Goal: Information Seeking & Learning: Learn about a topic

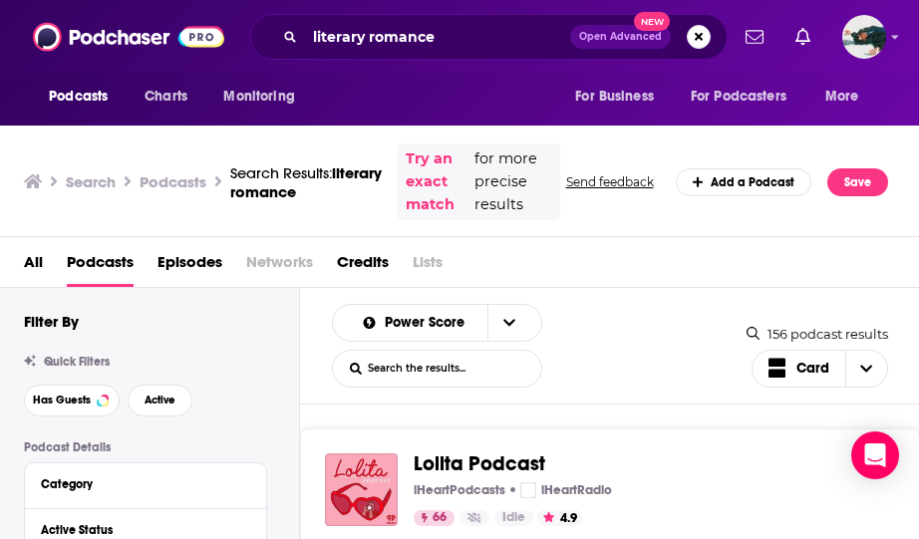
scroll to position [157, 0]
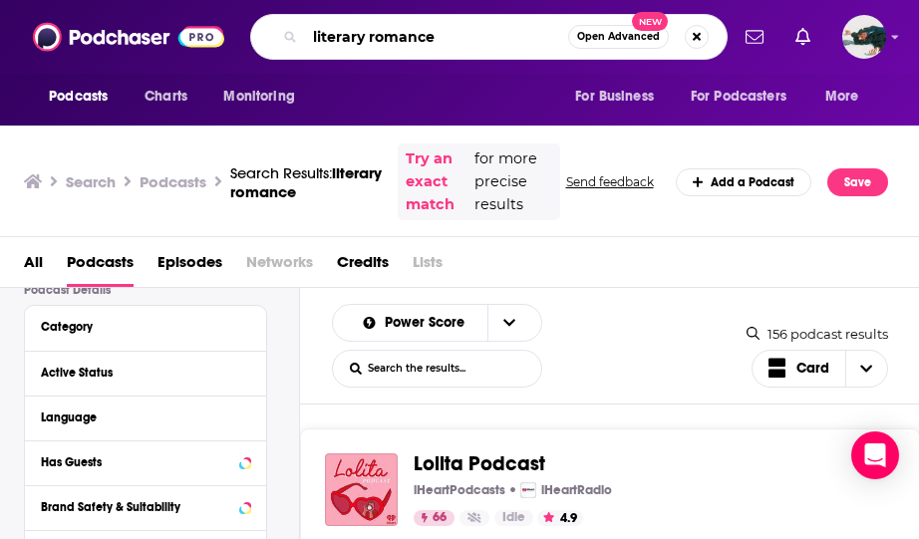
click at [401, 35] on input "literary romance" at bounding box center [436, 37] width 263 height 32
type input "slow stories"
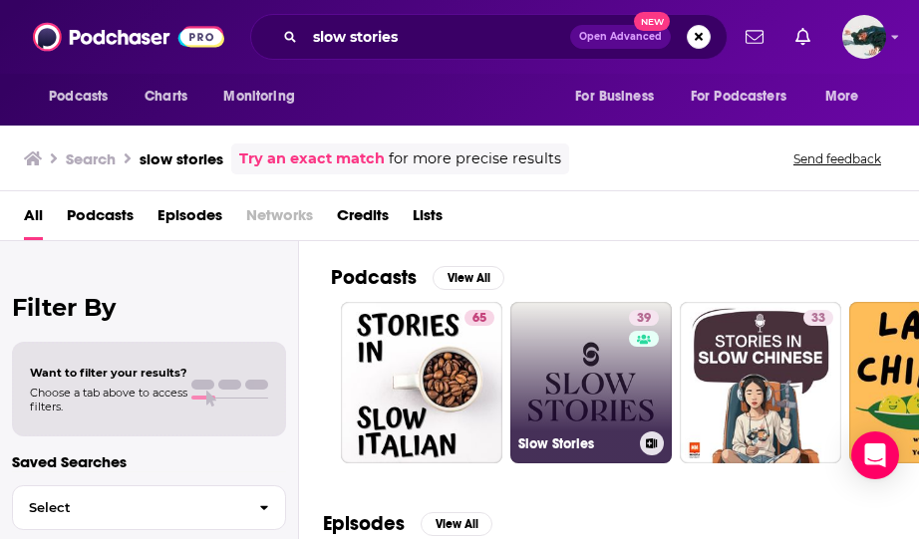
click at [600, 366] on link "39 Slow Stories" at bounding box center [590, 382] width 161 height 161
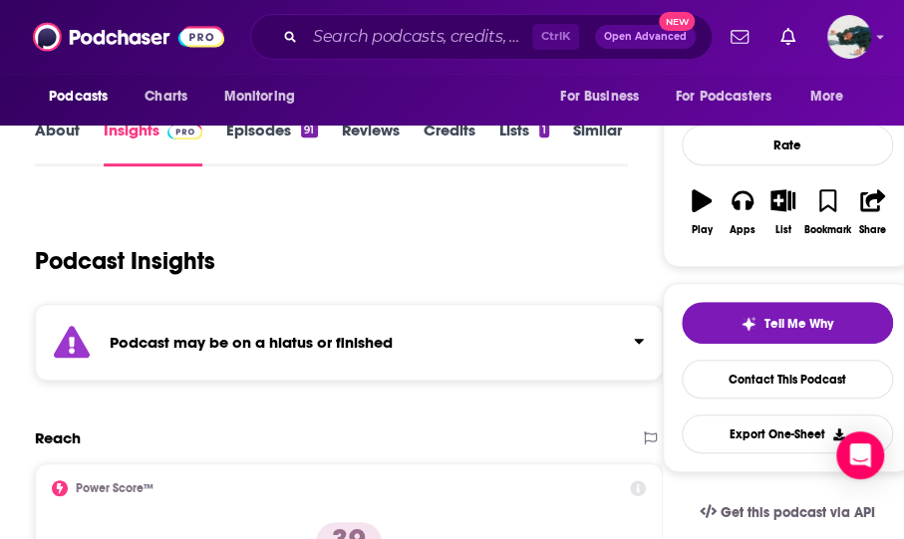
scroll to position [237, 0]
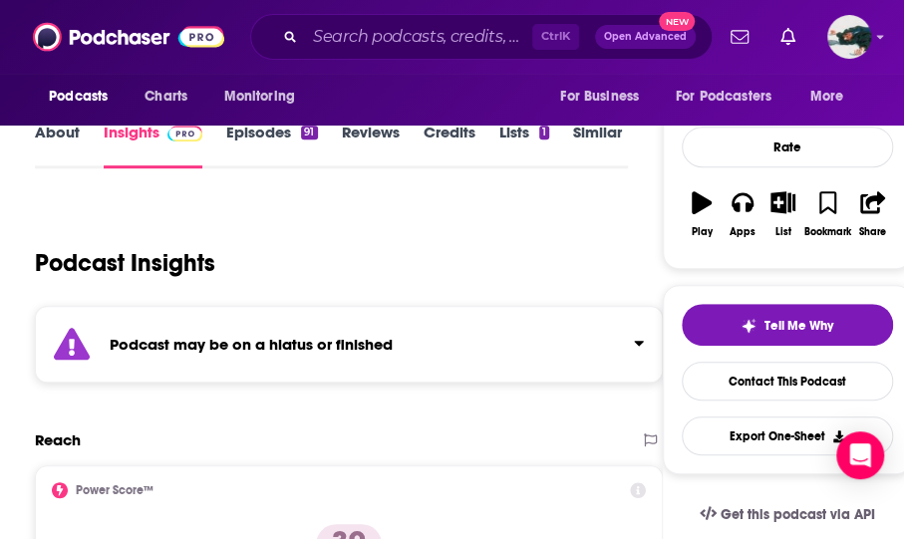
click at [289, 130] on link "Episodes 91" at bounding box center [271, 146] width 91 height 46
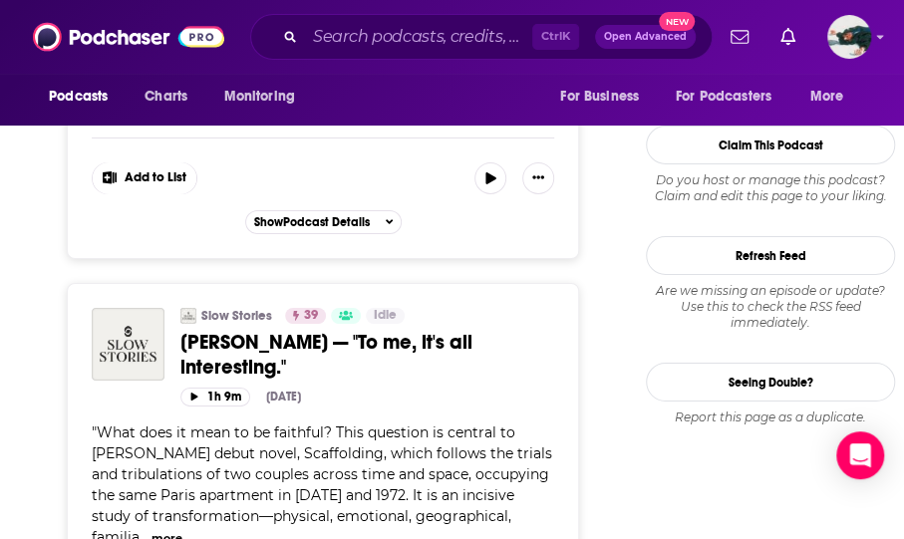
scroll to position [2458, 0]
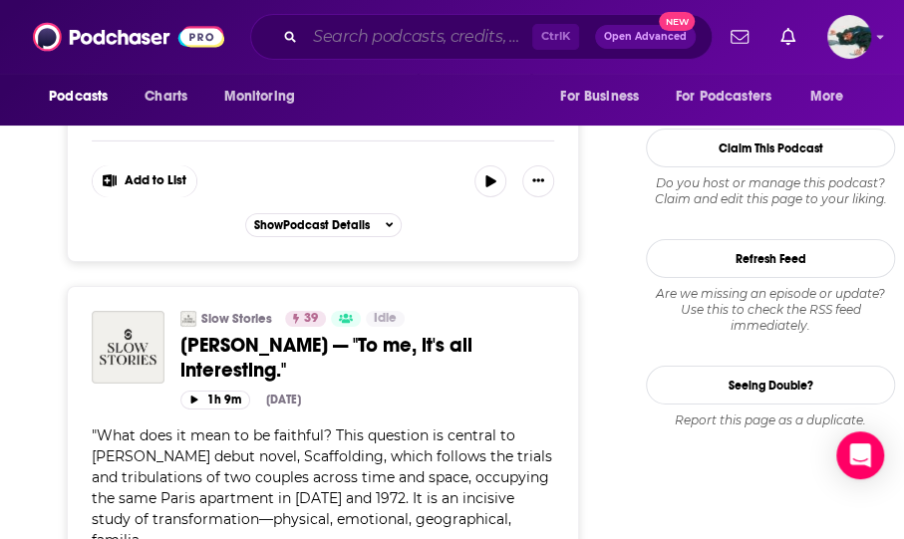
click at [315, 31] on input "Search podcasts, credits, & more..." at bounding box center [418, 37] width 227 height 32
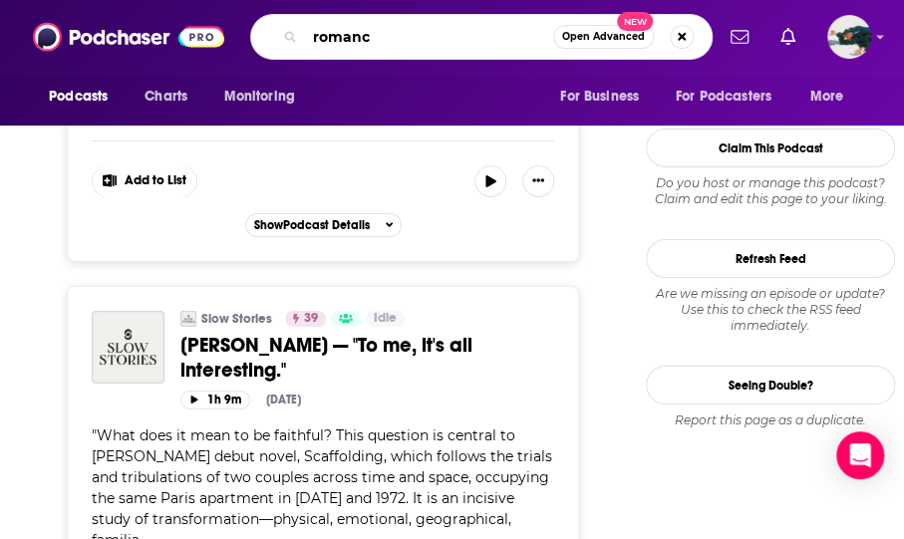
type input "romance"
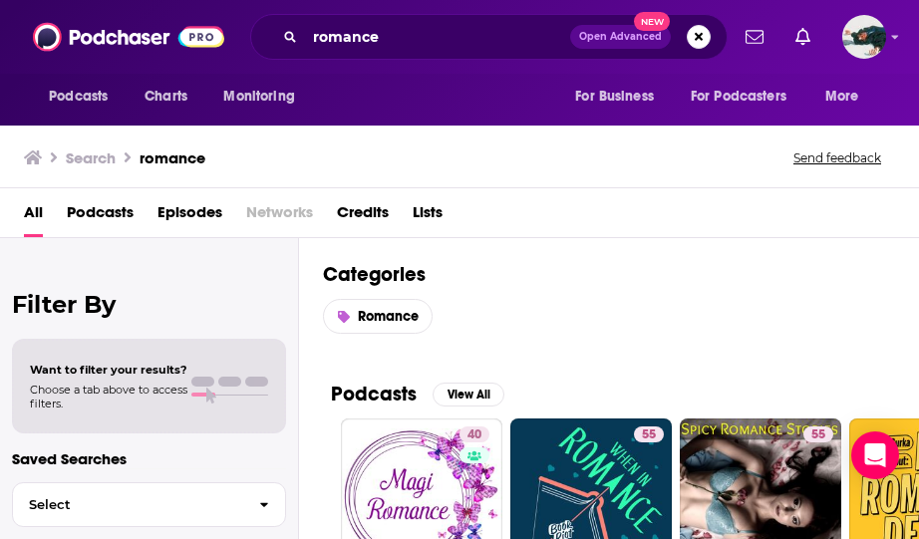
click at [124, 202] on span "Podcasts" at bounding box center [100, 216] width 67 height 41
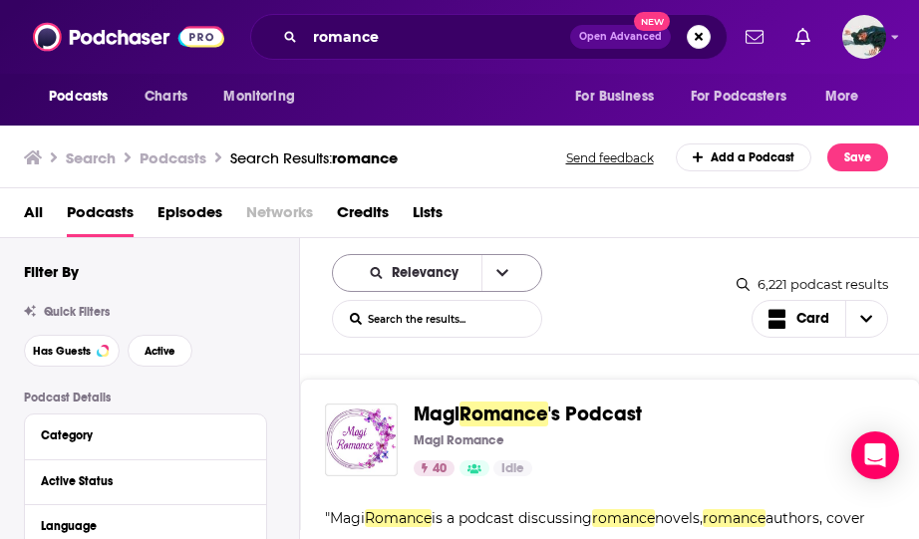
click at [496, 274] on icon "open menu" at bounding box center [502, 273] width 12 height 14
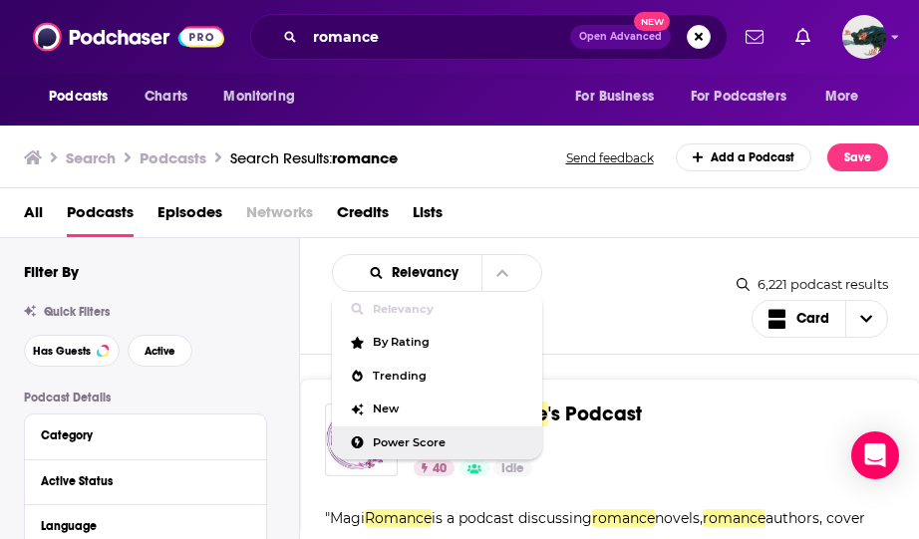
click at [432, 453] on div "Power Score" at bounding box center [437, 443] width 210 height 34
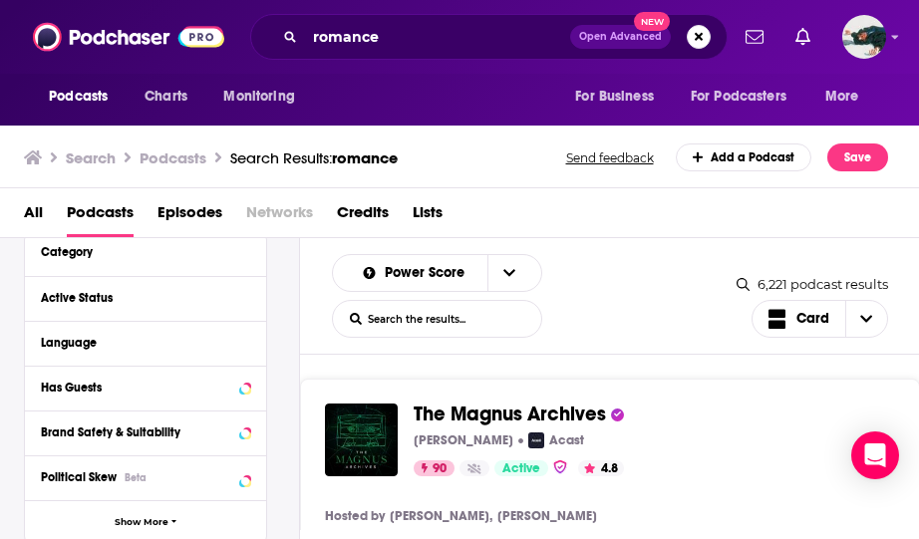
scroll to position [195, 0]
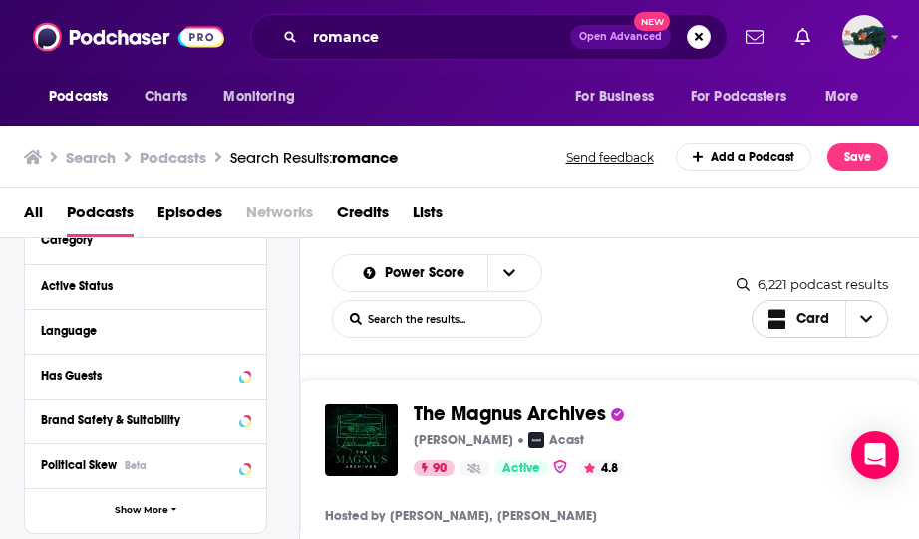
click at [872, 317] on icon "Choose View" at bounding box center [866, 319] width 12 height 14
click at [820, 392] on span "Gallery" at bounding box center [832, 388] width 80 height 11
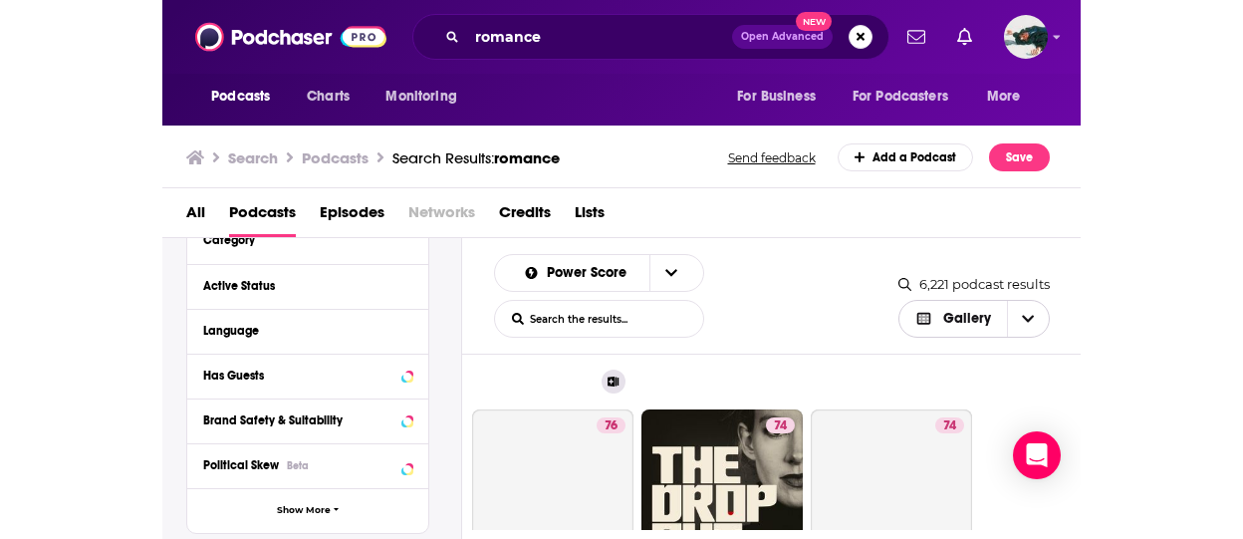
scroll to position [325, 0]
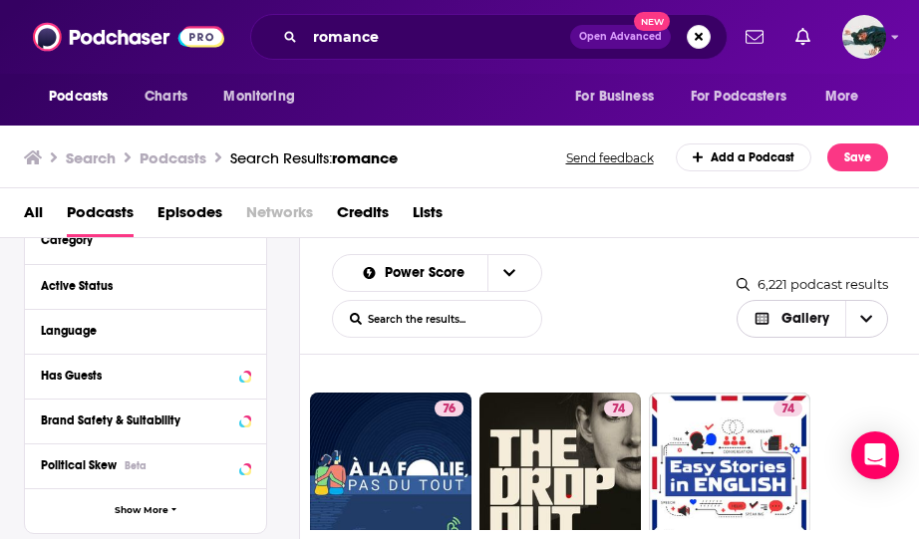
click at [816, 323] on span "Gallery" at bounding box center [805, 319] width 48 height 14
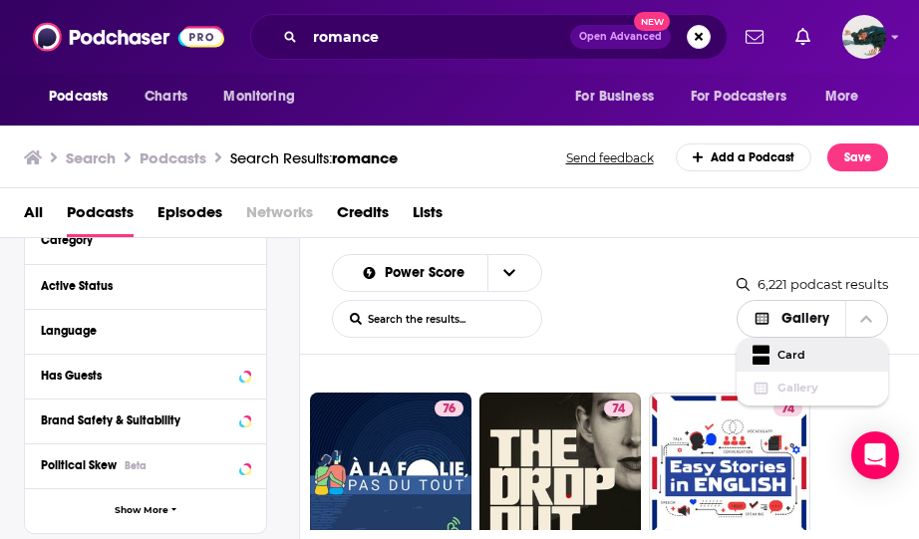
drag, startPoint x: 799, startPoint y: 358, endPoint x: 789, endPoint y: 373, distance: 18.0
click at [789, 373] on div "Card Gallery" at bounding box center [812, 371] width 152 height 67
click at [792, 350] on span "Card" at bounding box center [824, 355] width 95 height 11
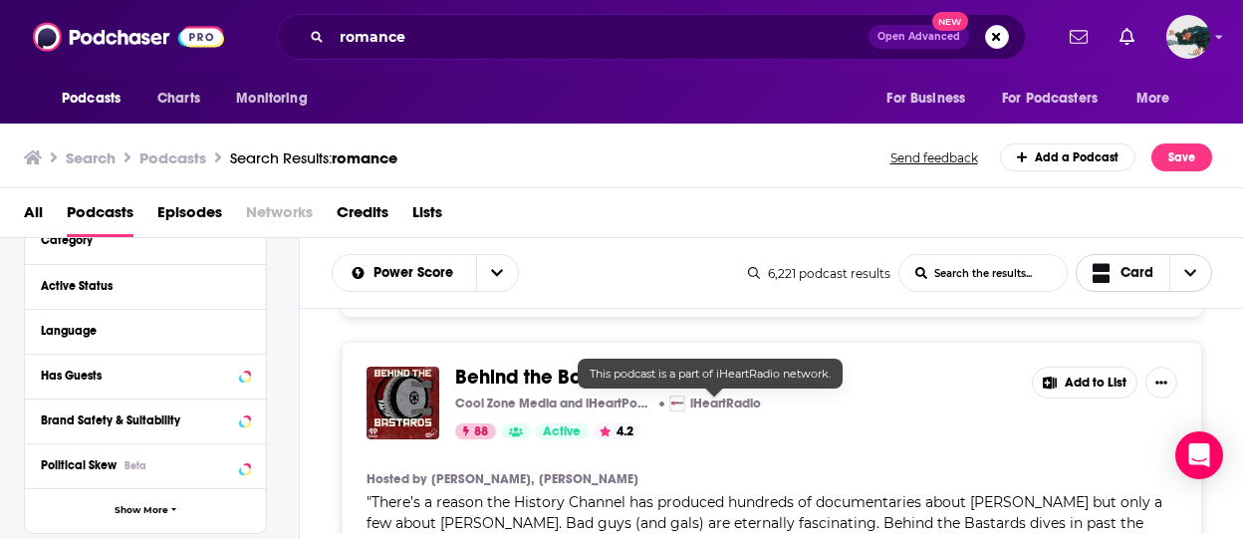
scroll to position [0, 0]
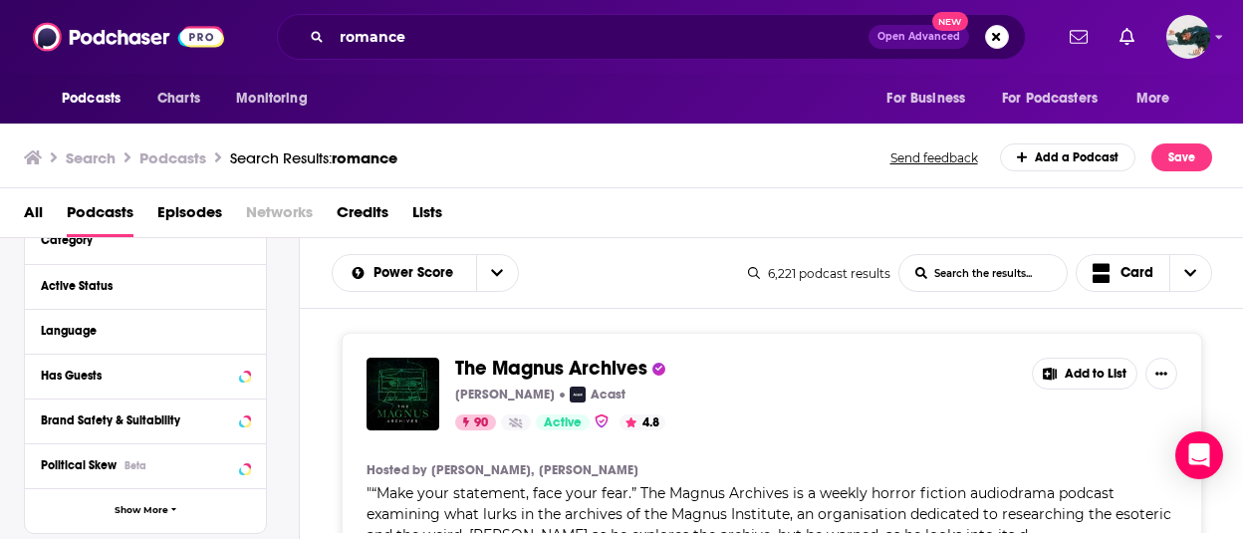
drag, startPoint x: 753, startPoint y: 423, endPoint x: 622, endPoint y: 355, distance: 148.4
click at [622, 355] on div "The Magnus Archives Rusty Quill Acast 90 Active 4.8 Add to List Hosted by Jonat…" at bounding box center [772, 488] width 861 height 310
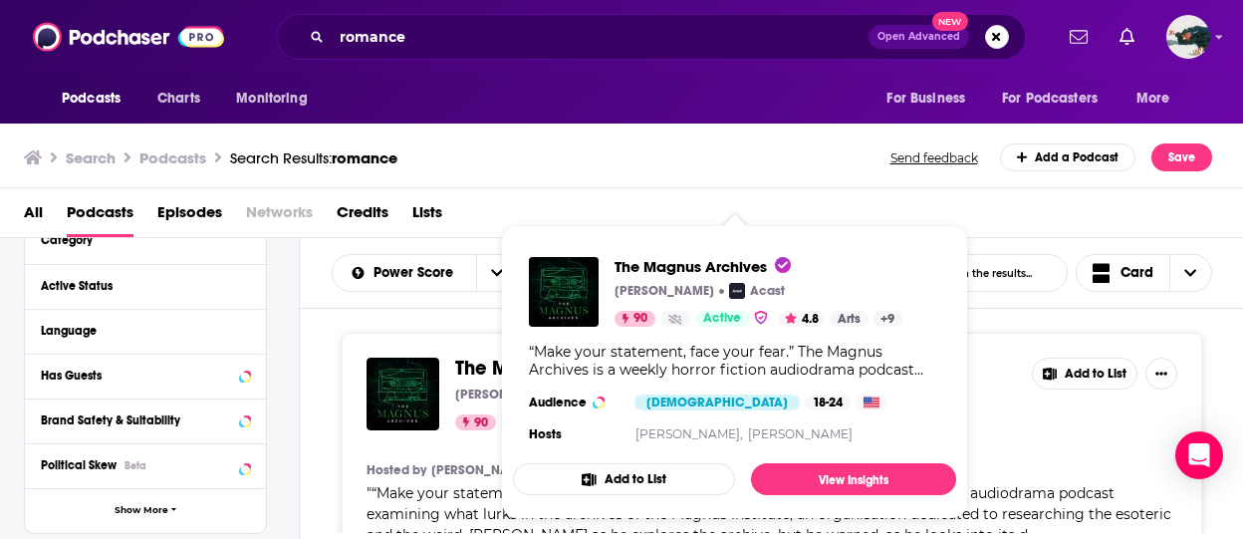
click at [735, 177] on div "Search Podcasts Search Results: romance Send feedback Add a Podcast Save" at bounding box center [622, 154] width 1244 height 69
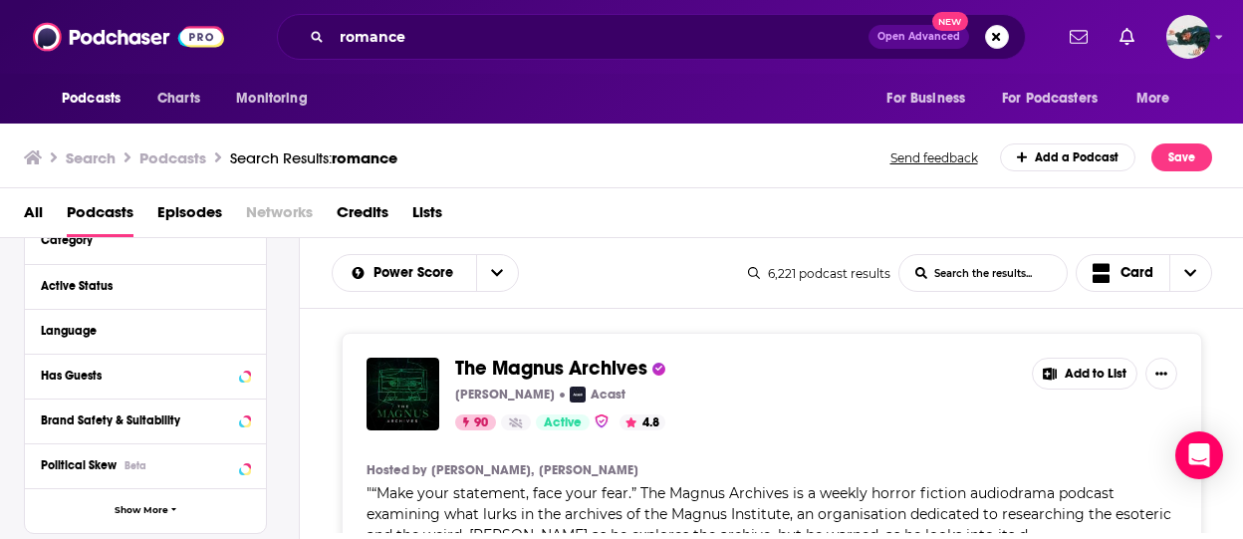
click at [179, 207] on span "Episodes" at bounding box center [189, 216] width 65 height 41
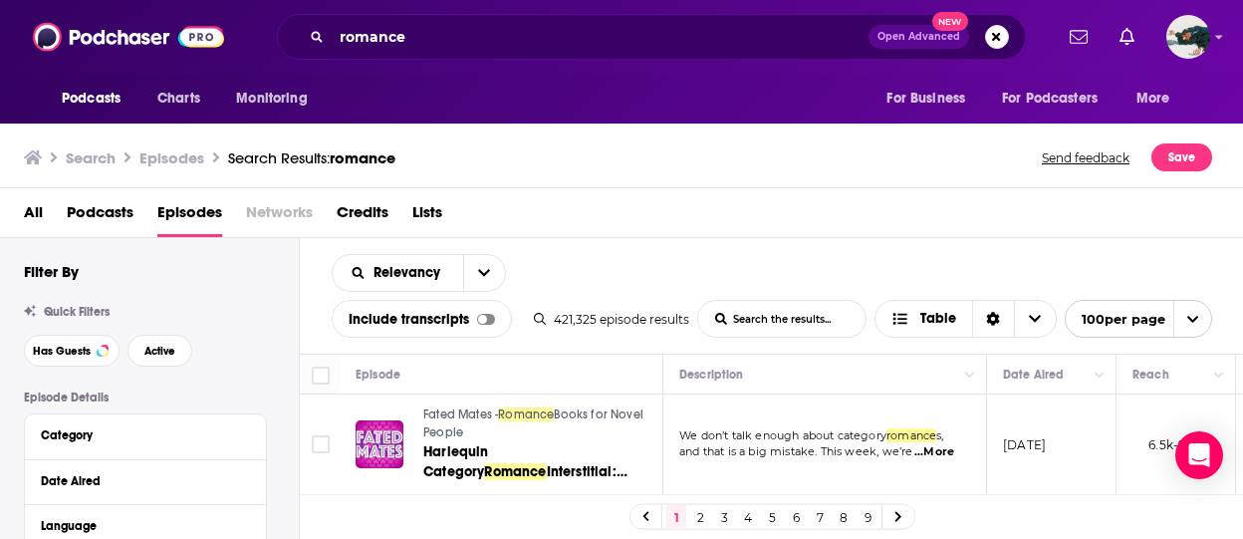
click at [92, 219] on span "Podcasts" at bounding box center [100, 216] width 67 height 41
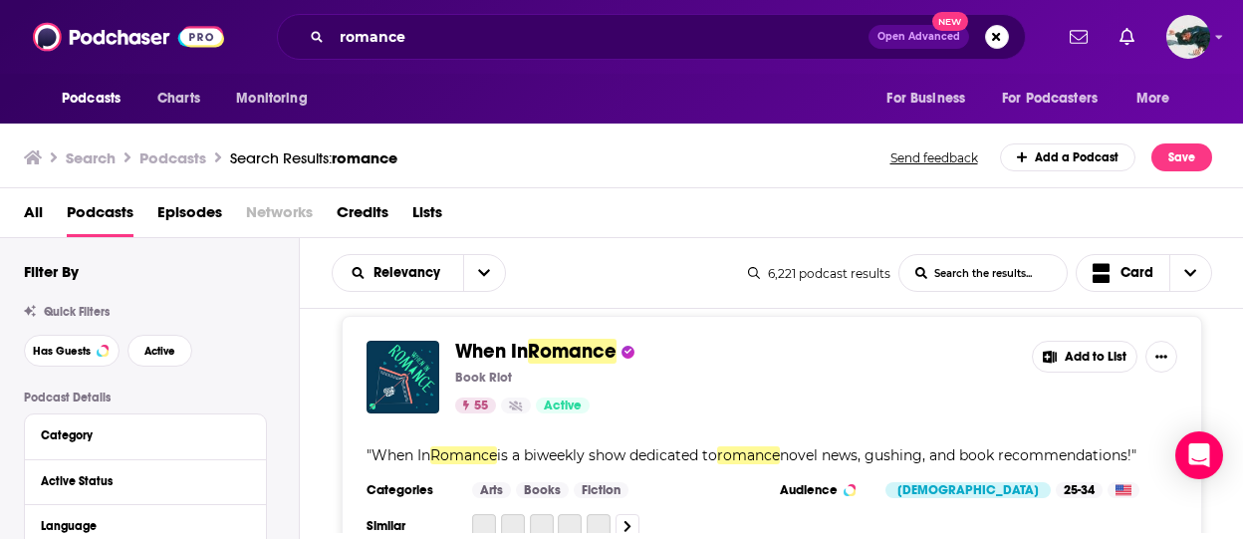
scroll to position [289, 0]
click at [918, 273] on span "Choose View" at bounding box center [1106, 273] width 26 height 25
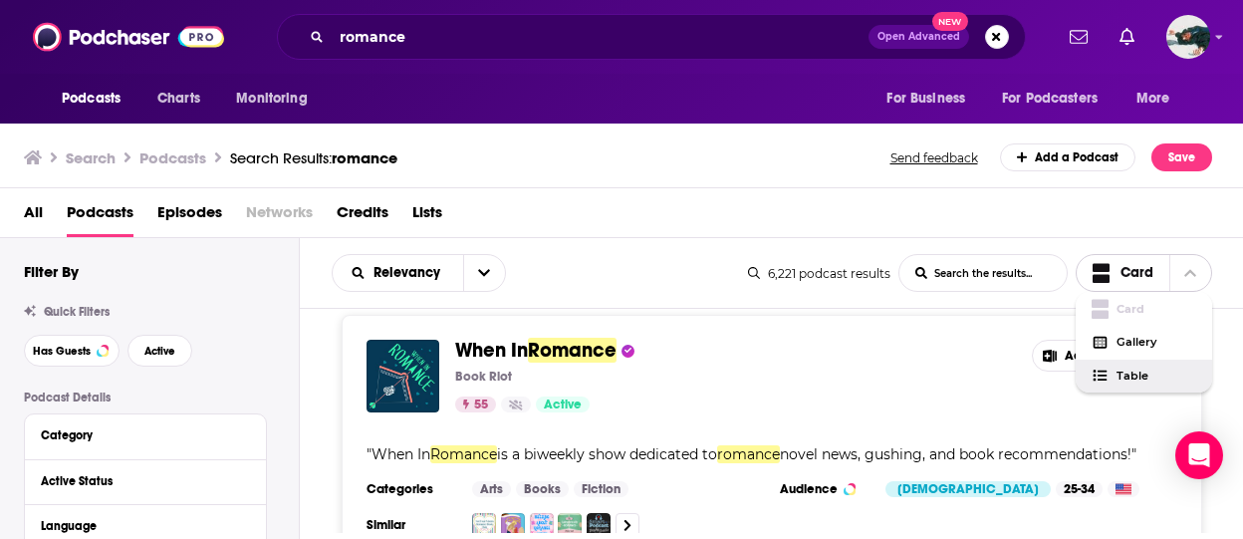
click at [918, 374] on span "Table" at bounding box center [1157, 376] width 80 height 11
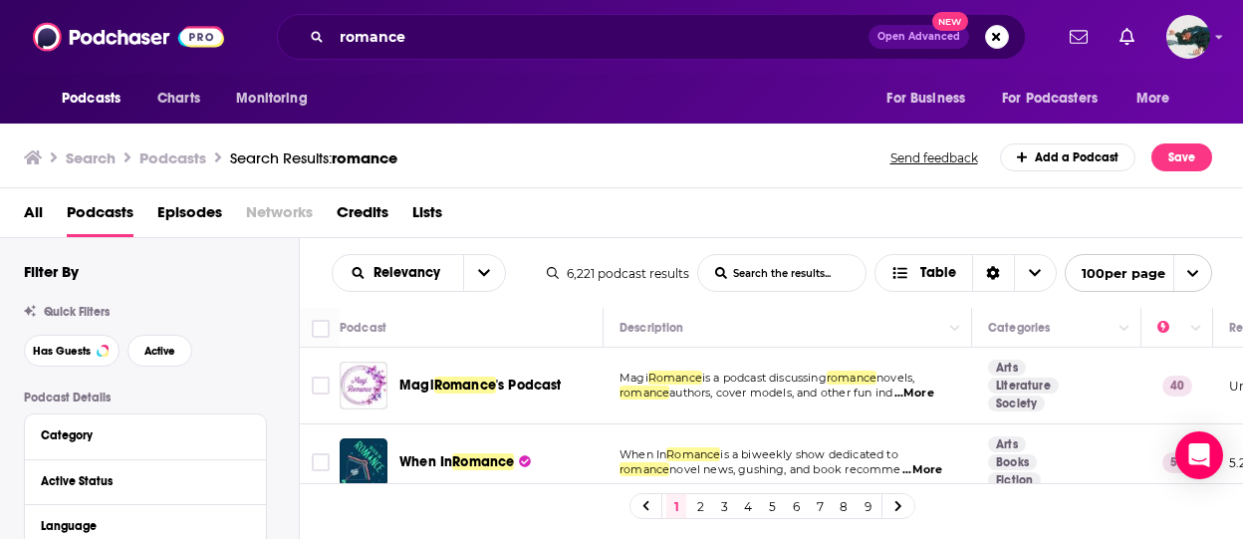
click at [918, 386] on span "...More" at bounding box center [915, 394] width 40 height 16
click at [671, 231] on div "All Podcasts Episodes Networks Credits Lists" at bounding box center [626, 216] width 1205 height 41
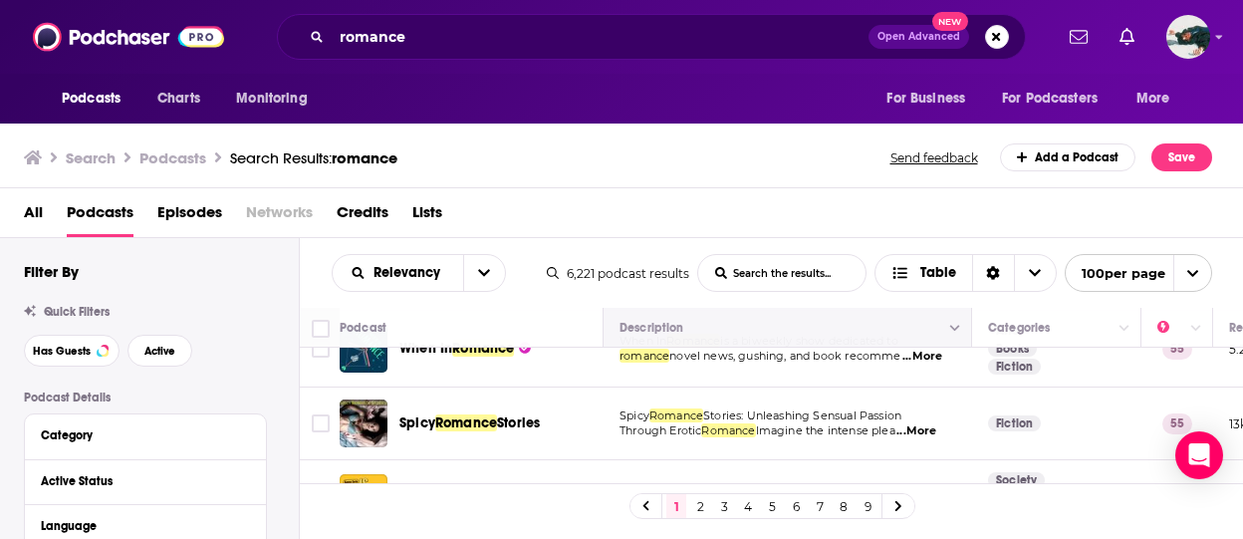
scroll to position [139, 0]
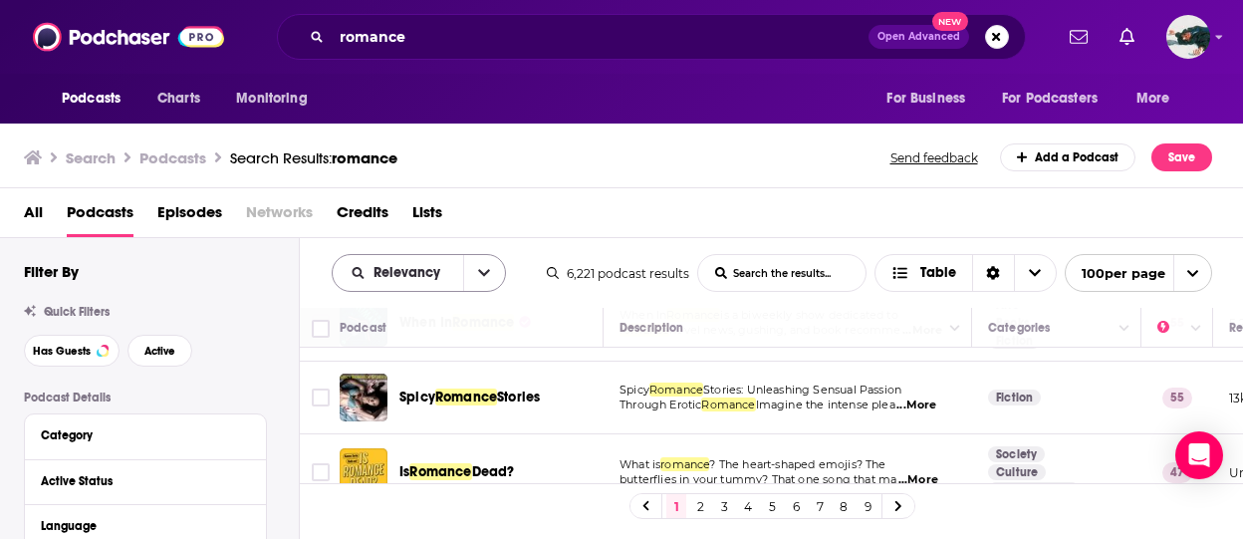
click at [478, 273] on icon "open menu" at bounding box center [484, 273] width 12 height 14
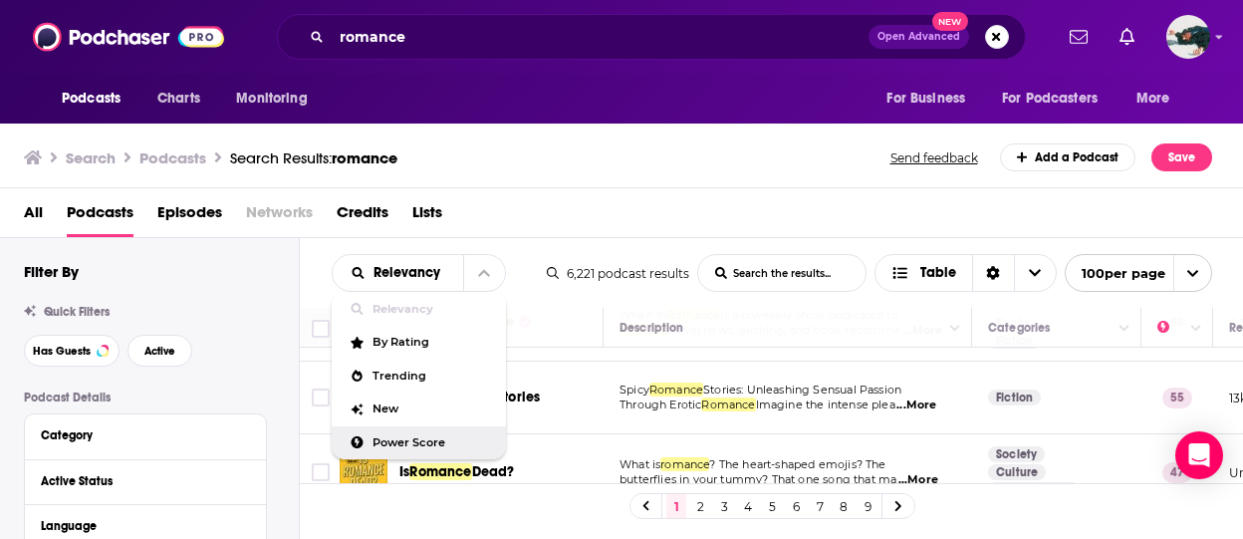
click at [439, 437] on span "Power Score" at bounding box center [432, 442] width 118 height 11
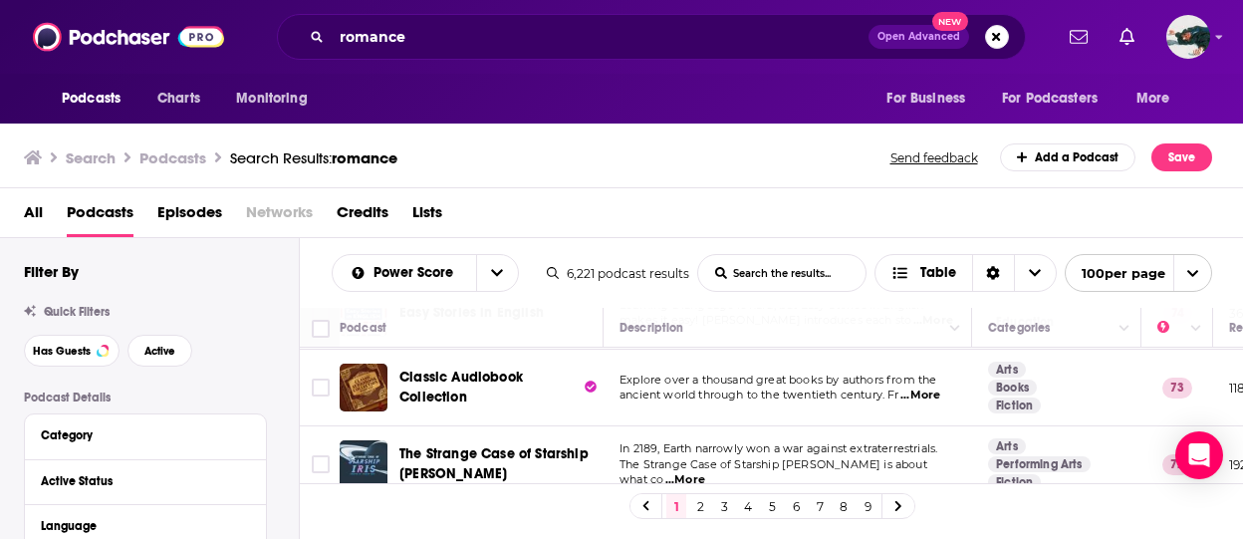
scroll to position [674, 0]
click at [905, 400] on td "Explore over a thousand great books by authors from the ancient world through t…" at bounding box center [788, 387] width 369 height 77
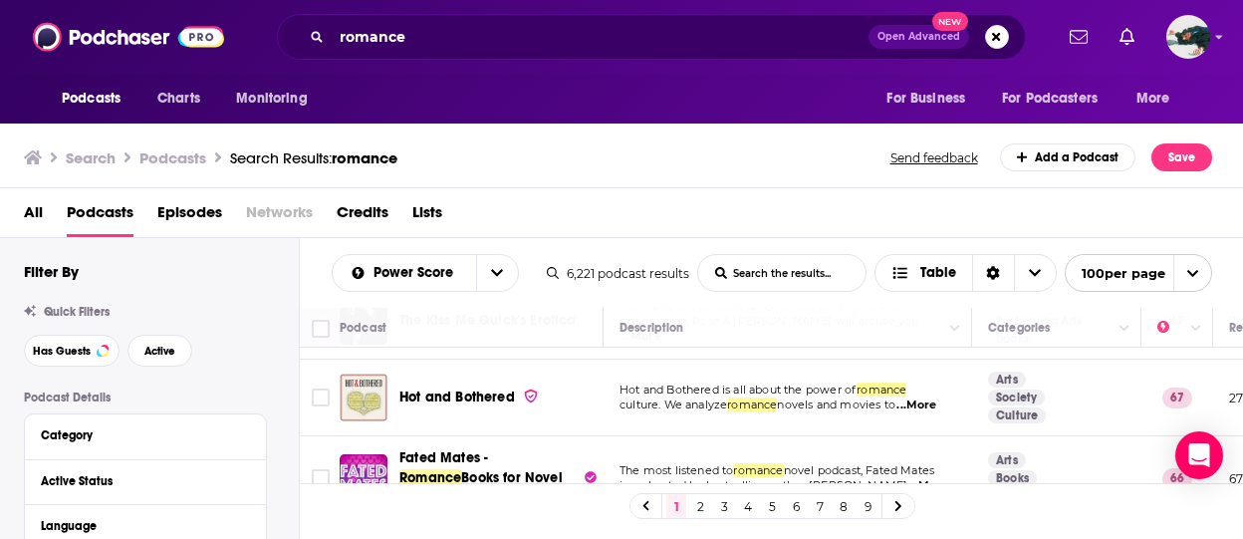
scroll to position [1124, 0]
click at [918, 399] on span "...More" at bounding box center [917, 405] width 40 height 16
click at [524, 212] on div "All Podcasts Episodes Networks Credits Lists" at bounding box center [626, 216] width 1205 height 41
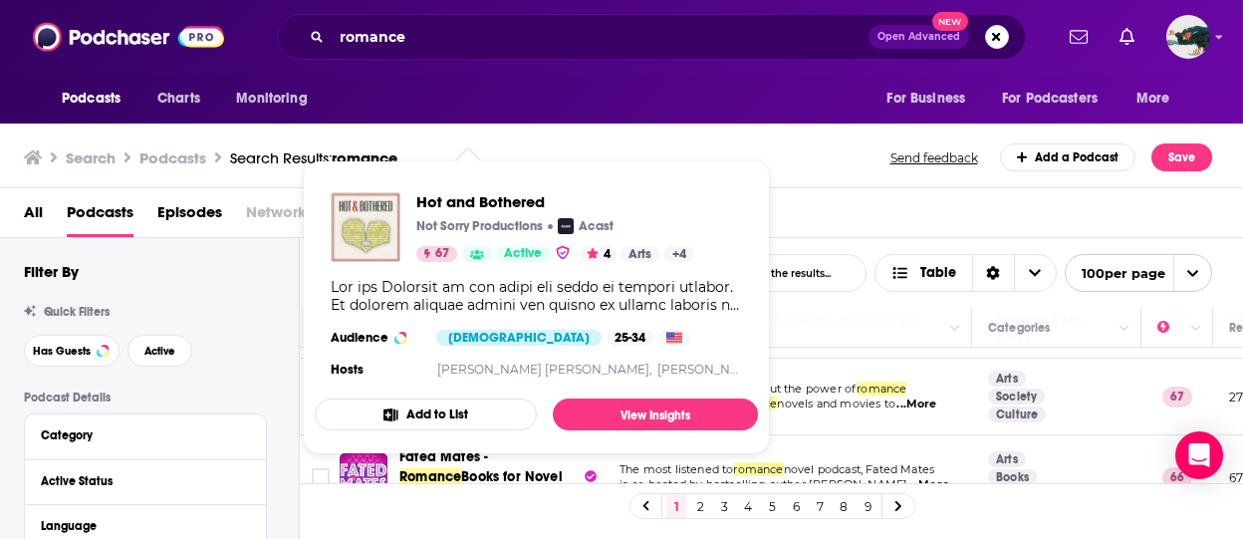
drag, startPoint x: 468, startPoint y: 392, endPoint x: 401, endPoint y: 113, distance: 287.1
click at [401, 113] on div "Podcasts Charts Monitoring For Business For Podcasters More" at bounding box center [621, 99] width 1243 height 50
click at [863, 180] on div "Search Podcasts Search Results: romance Send feedback Add a Podcast Save" at bounding box center [622, 154] width 1244 height 69
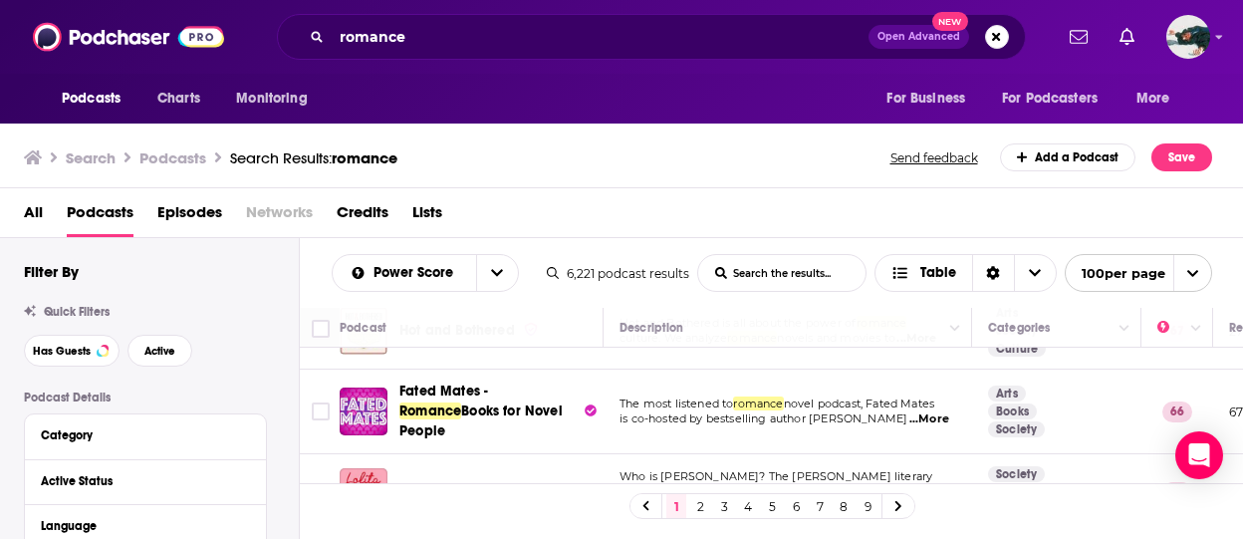
scroll to position [1217, 0]
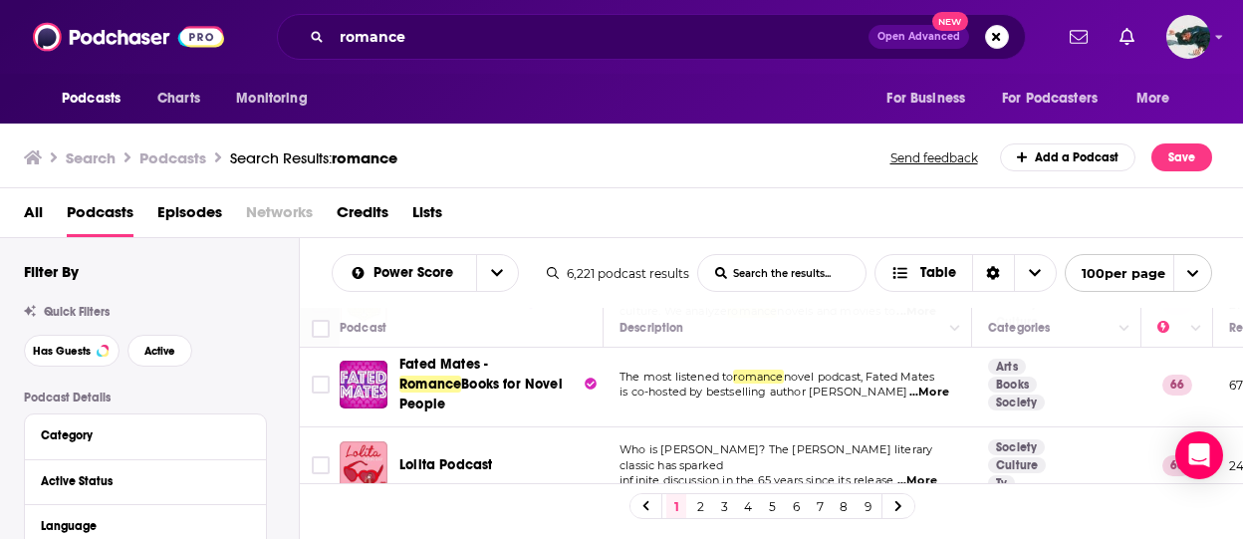
drag, startPoint x: 819, startPoint y: 457, endPoint x: 661, endPoint y: 246, distance: 264.0
click at [661, 246] on div "Power Score List Search Input Search the results... Table 6,221 podcast results…" at bounding box center [772, 273] width 945 height 70
click at [918, 385] on span "...More" at bounding box center [930, 393] width 40 height 16
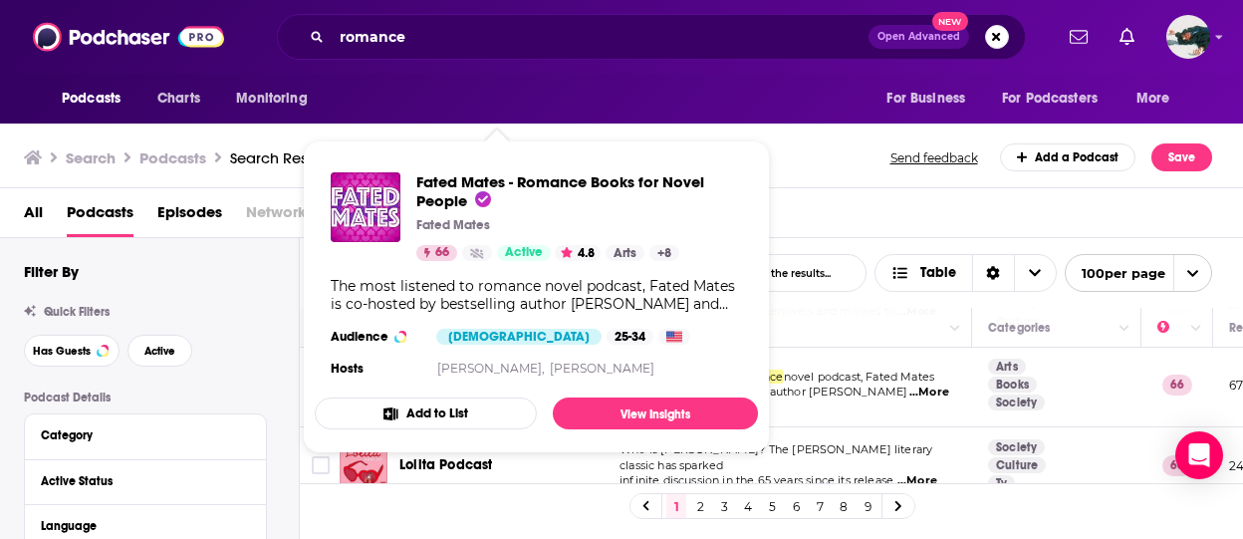
click at [521, 171] on div "Fated Mates - Romance Books for Novel People Fated Mates 66 Active 4.8 Arts + 8…" at bounding box center [536, 276] width 443 height 241
click at [801, 162] on div "Search Podcasts Search Results: romance Send feedback Add a Podcast Save" at bounding box center [618, 157] width 1189 height 28
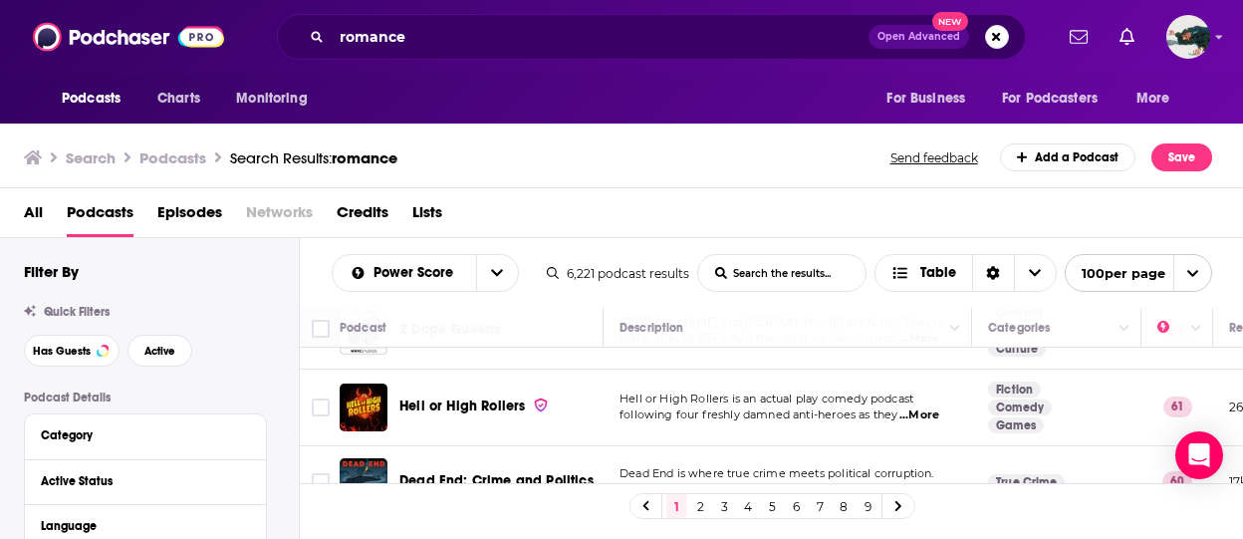
scroll to position [1773, 0]
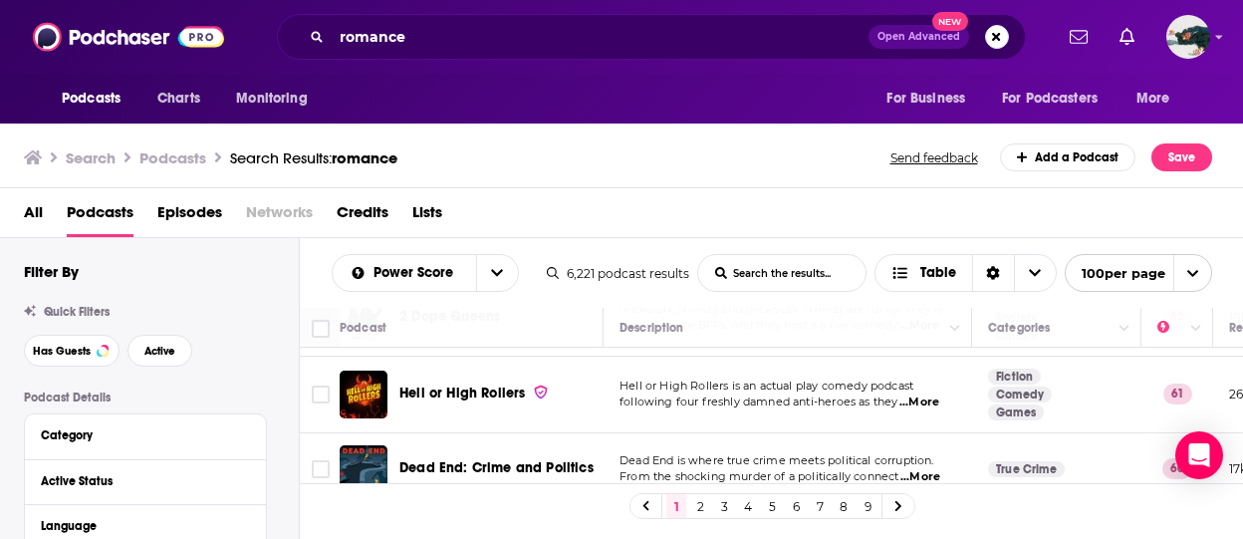
click at [697, 502] on link "2" at bounding box center [700, 506] width 20 height 24
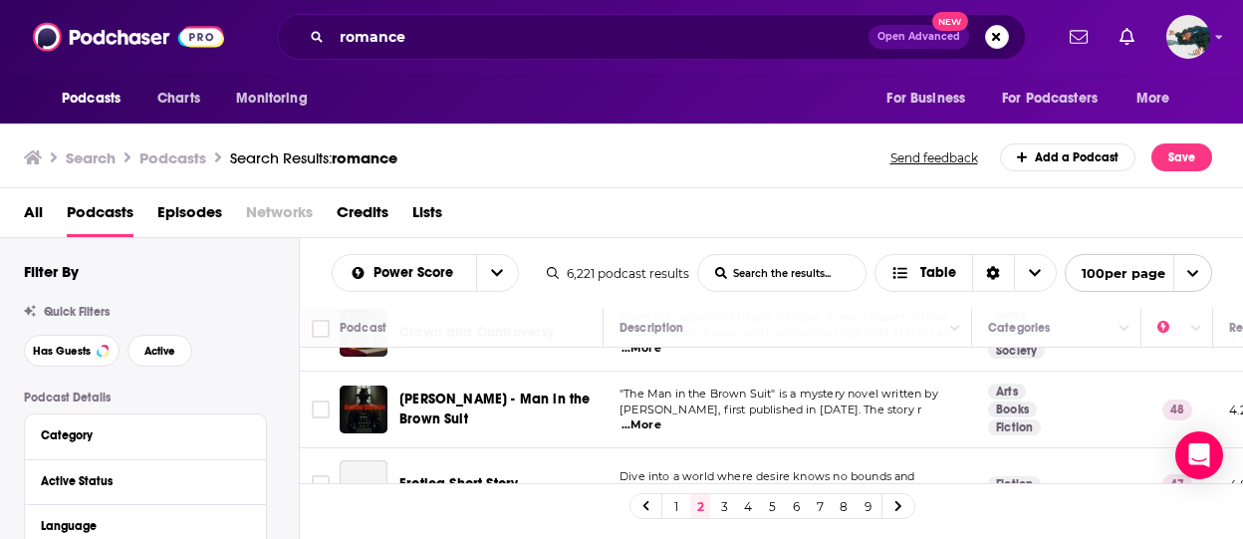
scroll to position [1291, 0]
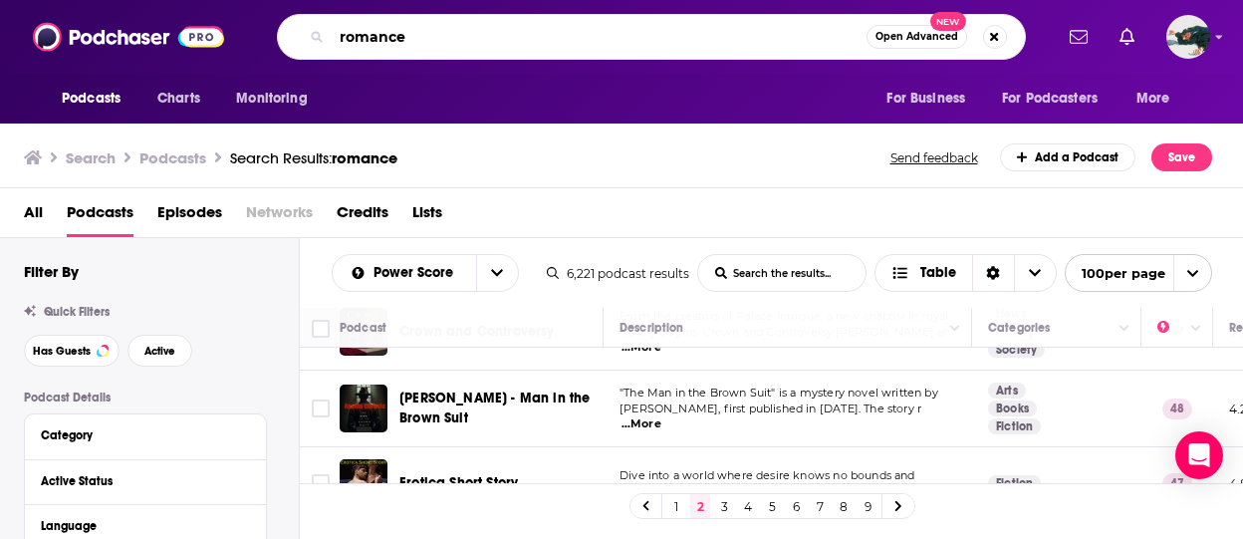
click at [536, 30] on input "romance" at bounding box center [599, 37] width 535 height 32
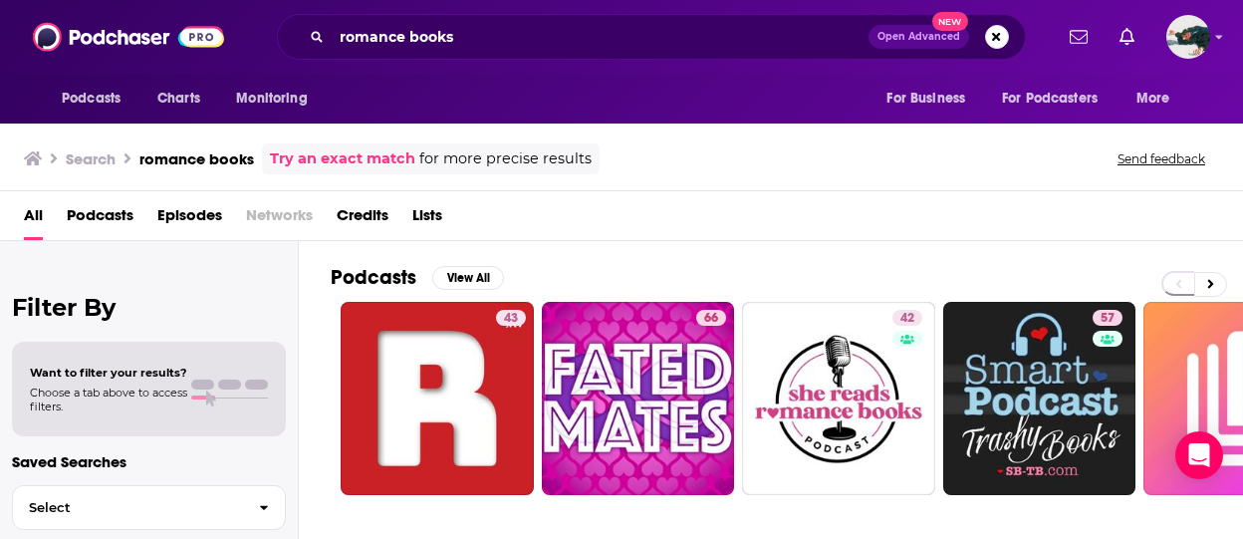
click at [120, 201] on span "Podcasts" at bounding box center [100, 219] width 67 height 41
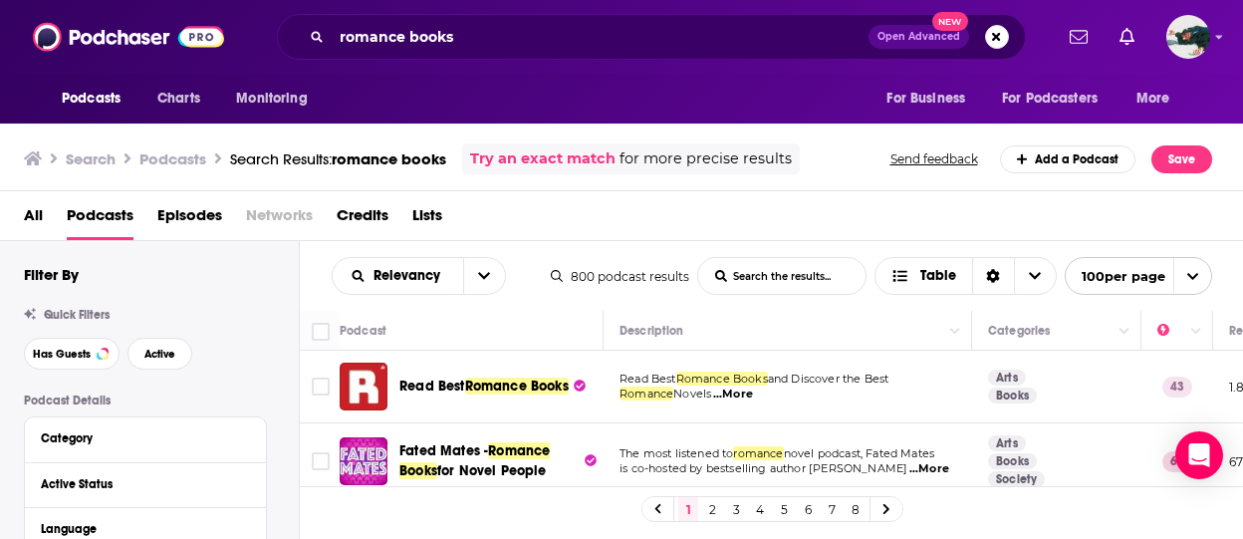
click at [850, 225] on div "All Podcasts Episodes Networks Credits Lists" at bounding box center [626, 219] width 1205 height 41
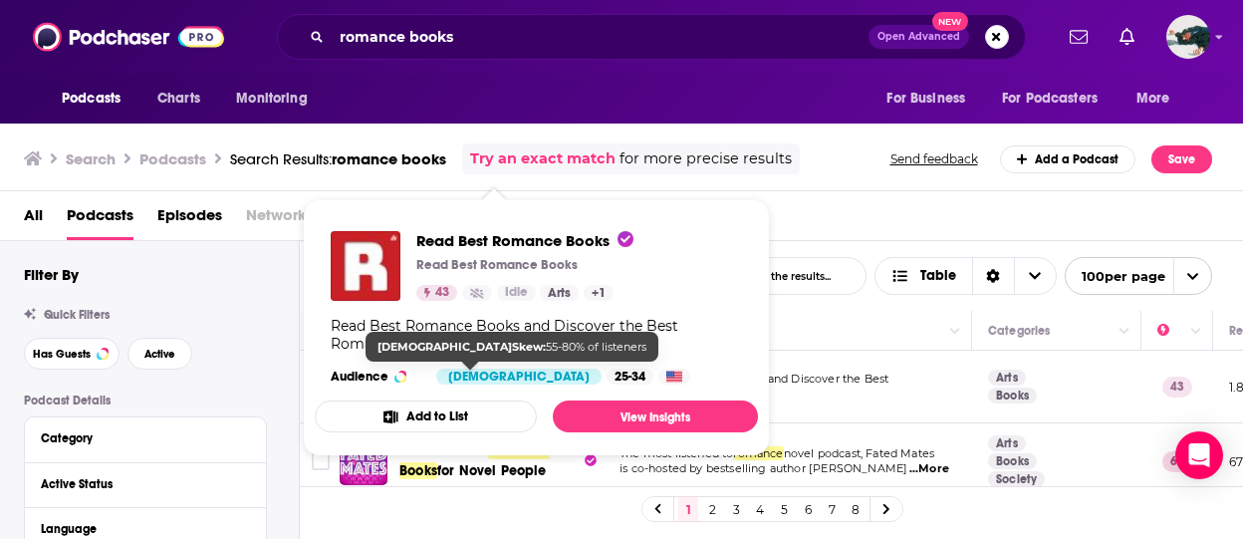
drag, startPoint x: 502, startPoint y: 378, endPoint x: 430, endPoint y: 81, distance: 305.5
click at [430, 81] on div "Podcasts Charts Monitoring For Business For Podcasters More" at bounding box center [621, 99] width 1243 height 50
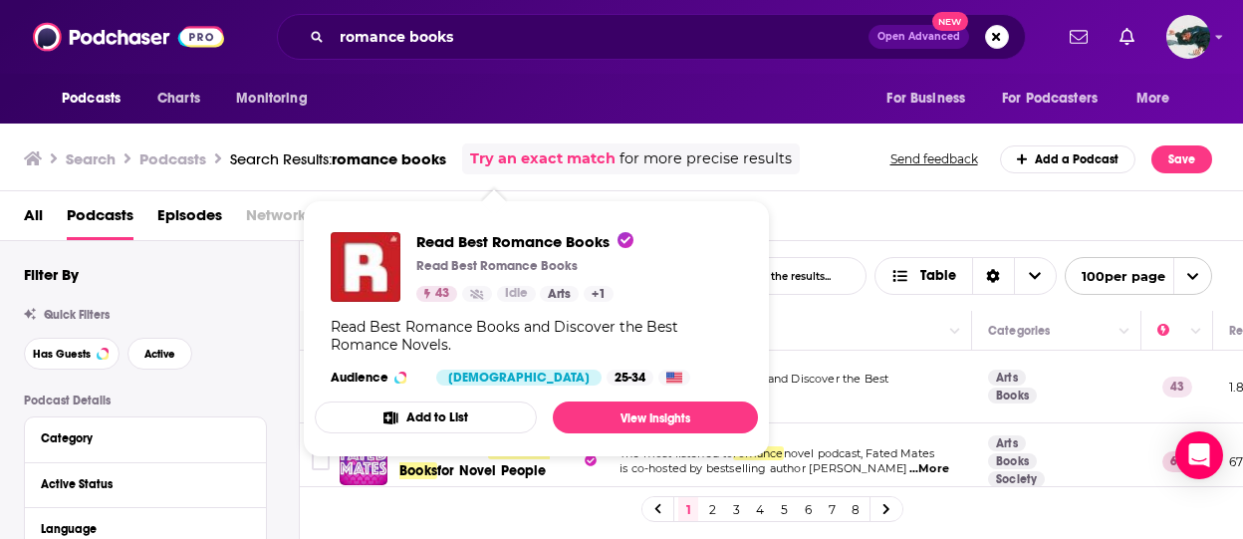
click at [788, 190] on div "Search Podcasts Search Results: romance books Try an exact match for more preci…" at bounding box center [622, 156] width 1244 height 72
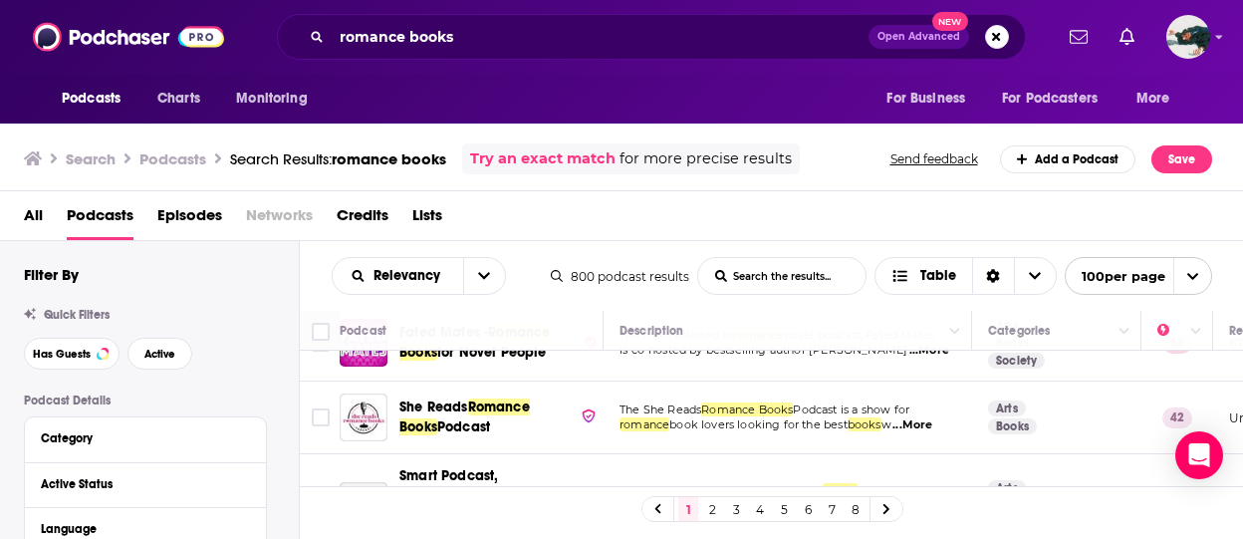
scroll to position [120, 0]
click at [918, 417] on span "...More" at bounding box center [913, 424] width 40 height 16
click at [614, 257] on div "800 podcast results List Search Input Search the results... Table 100 per page" at bounding box center [882, 276] width 662 height 38
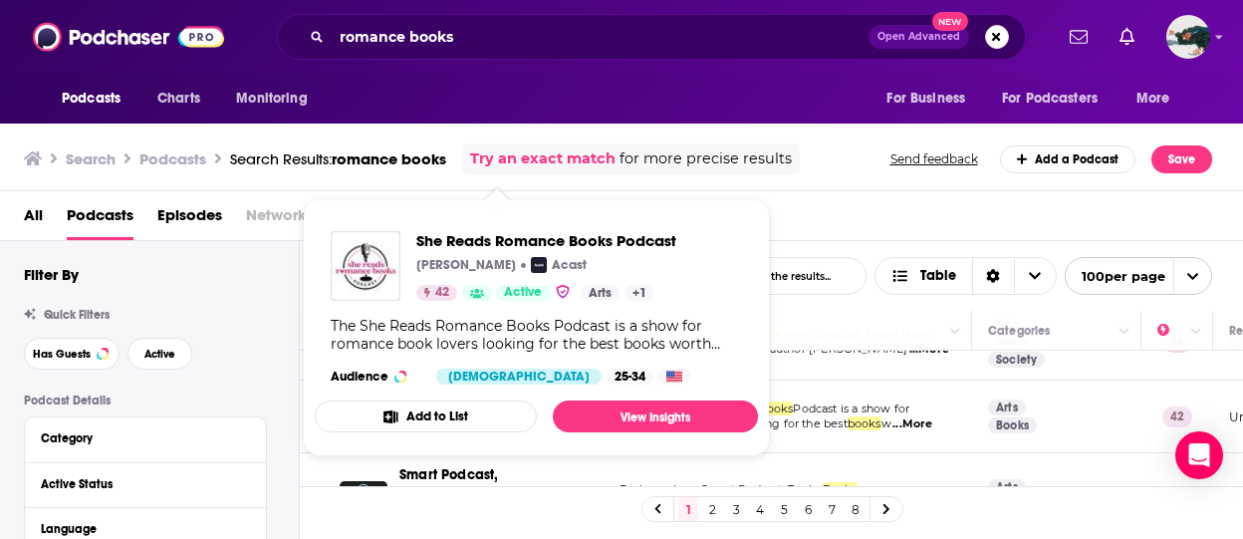
drag, startPoint x: 485, startPoint y: 414, endPoint x: 472, endPoint y: 165, distance: 249.4
click at [472, 165] on div "Search Podcasts Search Results: romance books Try an exact match for more preci…" at bounding box center [412, 158] width 776 height 31
click at [823, 200] on div "All Podcasts Episodes Networks Credits Lists" at bounding box center [626, 219] width 1205 height 41
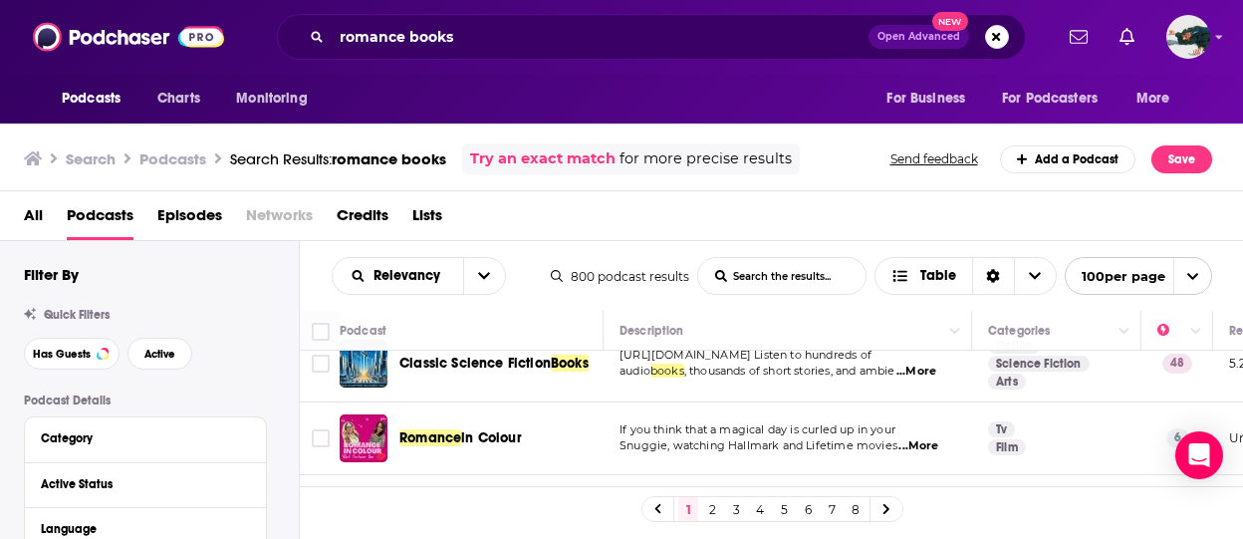
scroll to position [2449, 0]
click at [482, 272] on icon "open menu" at bounding box center [484, 276] width 12 height 14
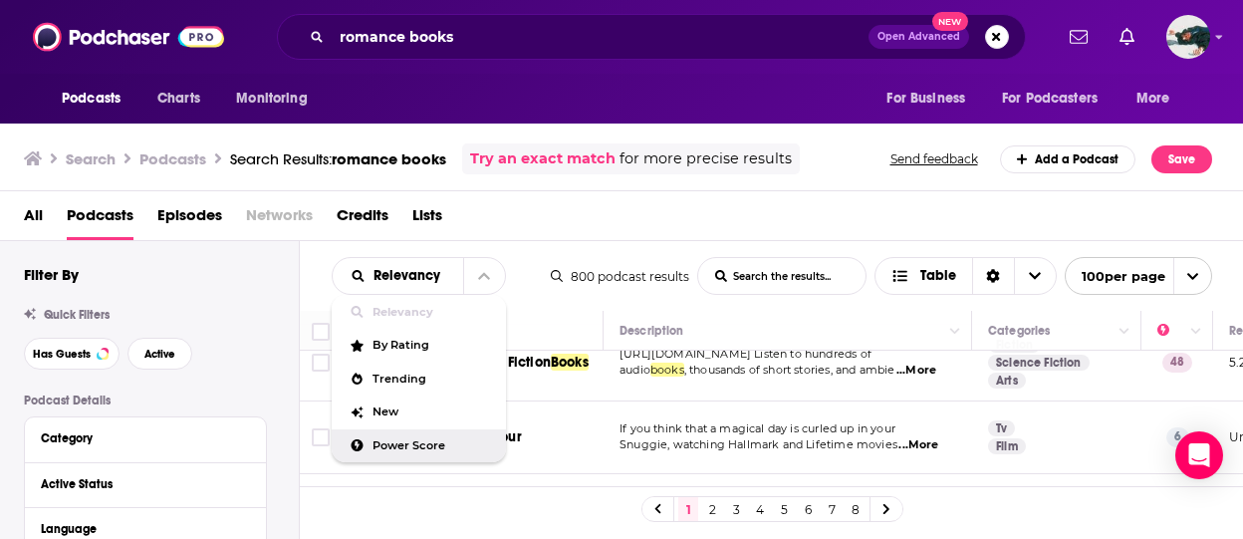
click at [422, 451] on div "Power Score" at bounding box center [419, 446] width 174 height 34
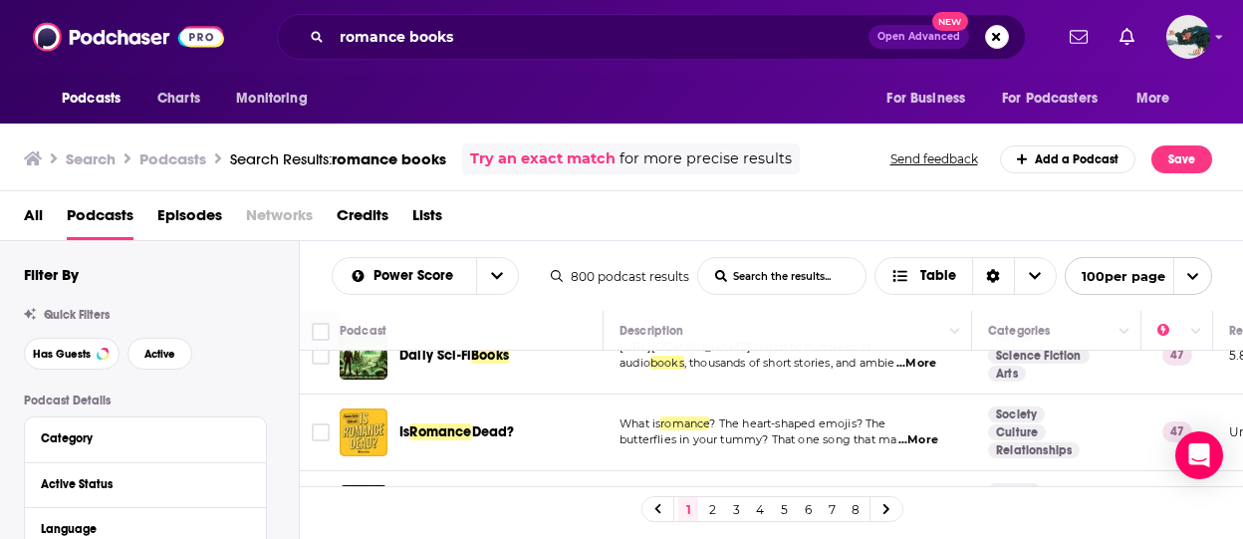
scroll to position [1341, 0]
click at [917, 431] on span "...More" at bounding box center [919, 439] width 40 height 16
click at [554, 200] on div "All Podcasts Episodes Networks Credits Lists" at bounding box center [626, 219] width 1205 height 41
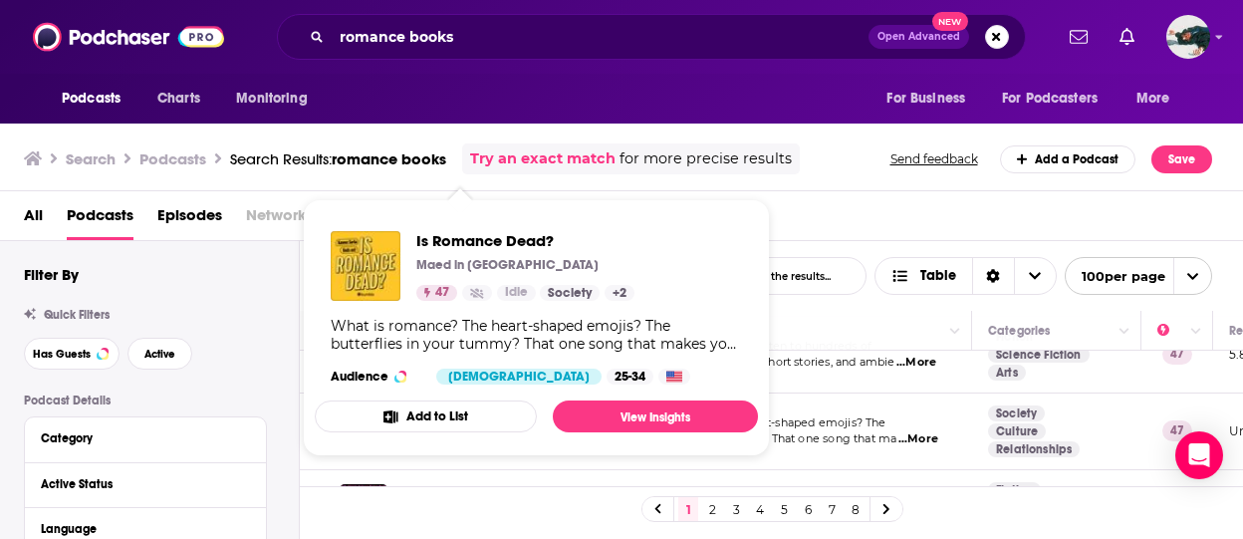
click at [842, 220] on div "All Podcasts Episodes Networks Credits Lists" at bounding box center [626, 219] width 1205 height 41
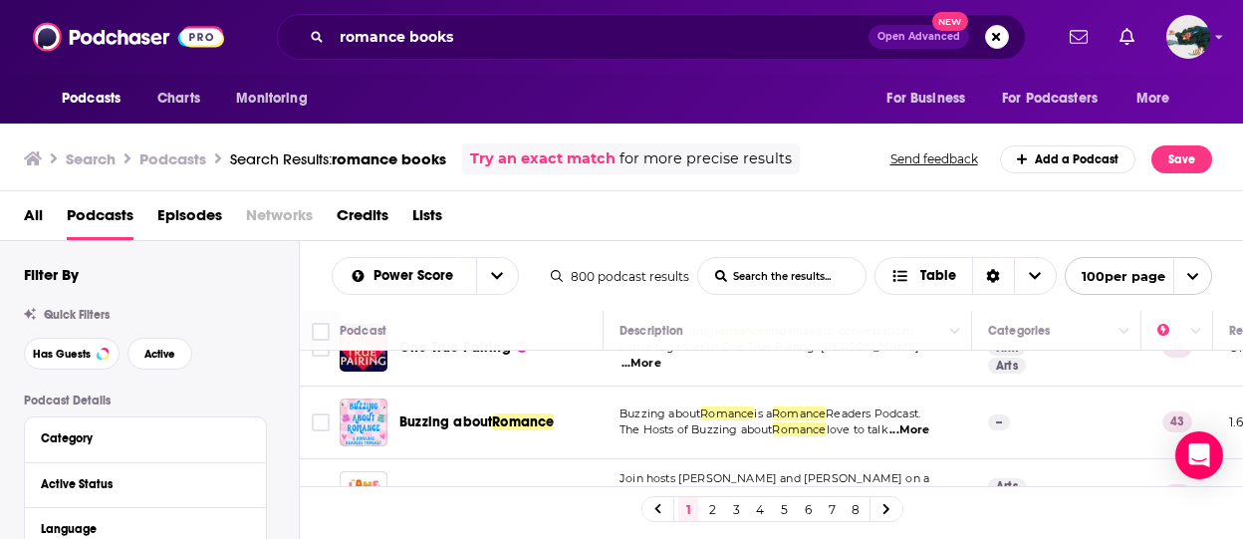
scroll to position [1577, 0]
click at [918, 504] on span "...More" at bounding box center [913, 512] width 40 height 16
click at [918, 497] on div "1 2 3 4 5 6 7 8" at bounding box center [772, 508] width 945 height 45
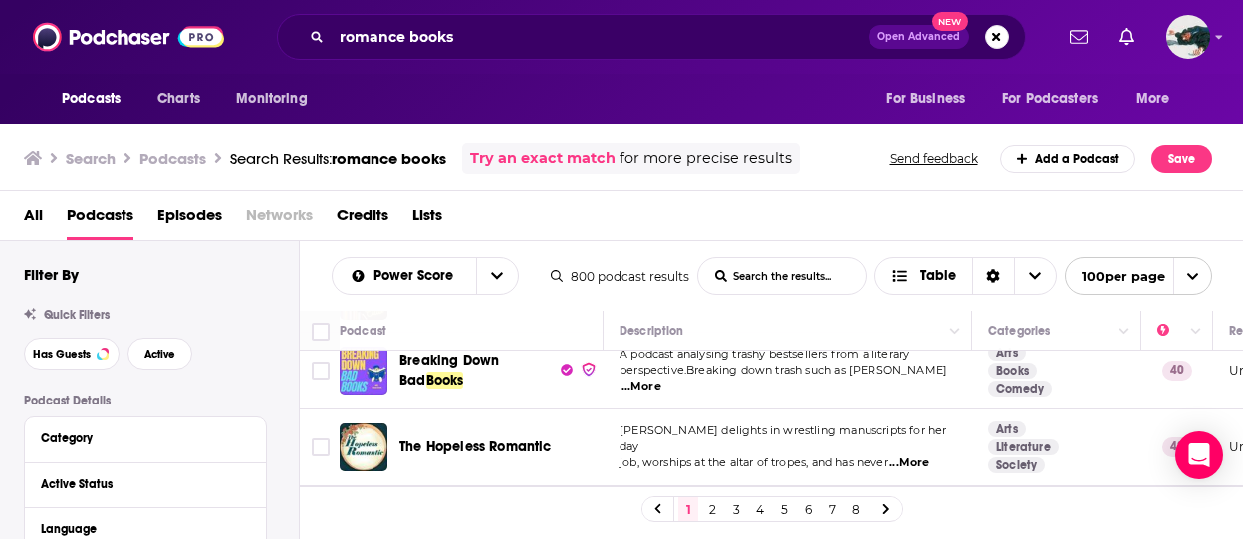
scroll to position [2946, 0]
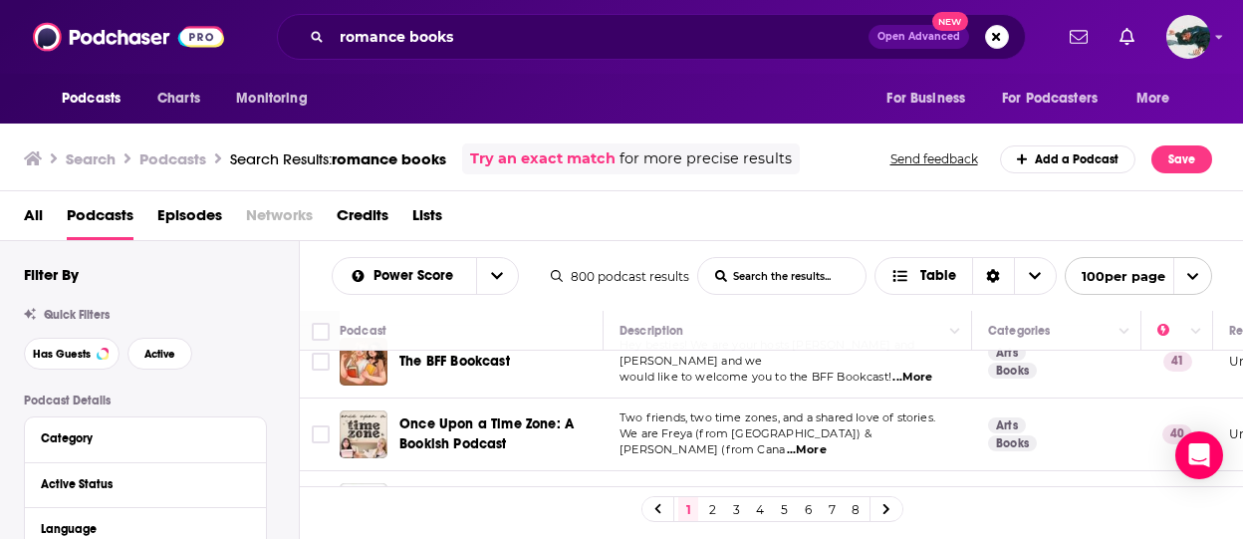
click at [441, 52] on div "romance books Open Advanced New" at bounding box center [651, 37] width 749 height 46
click at [441, 49] on input "romance books" at bounding box center [600, 37] width 537 height 32
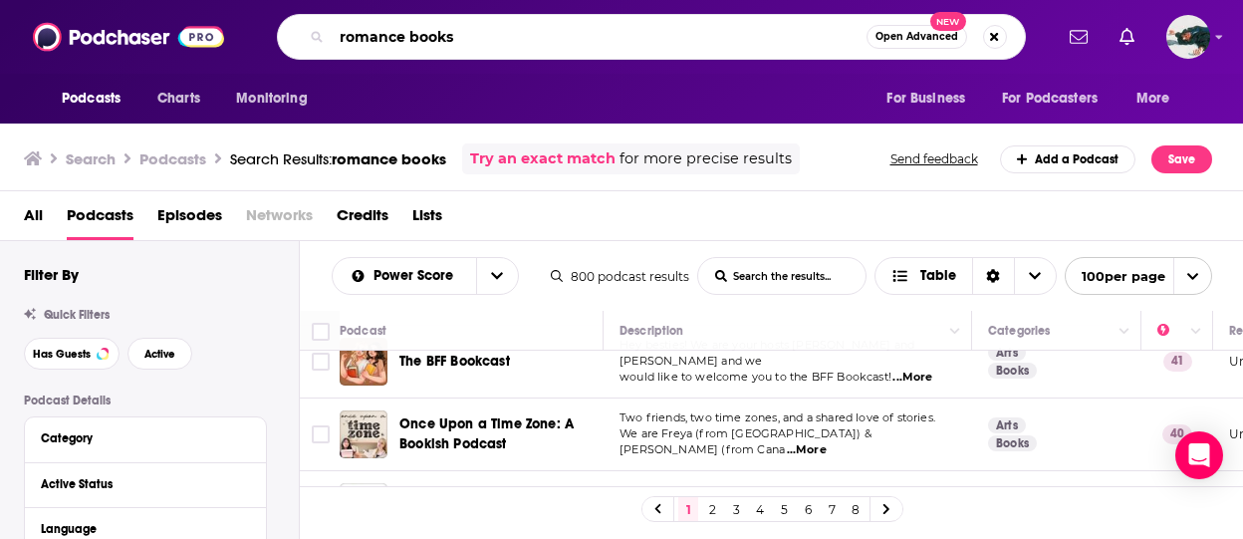
click at [441, 49] on input "romance books" at bounding box center [599, 37] width 535 height 32
type input "romance novels"
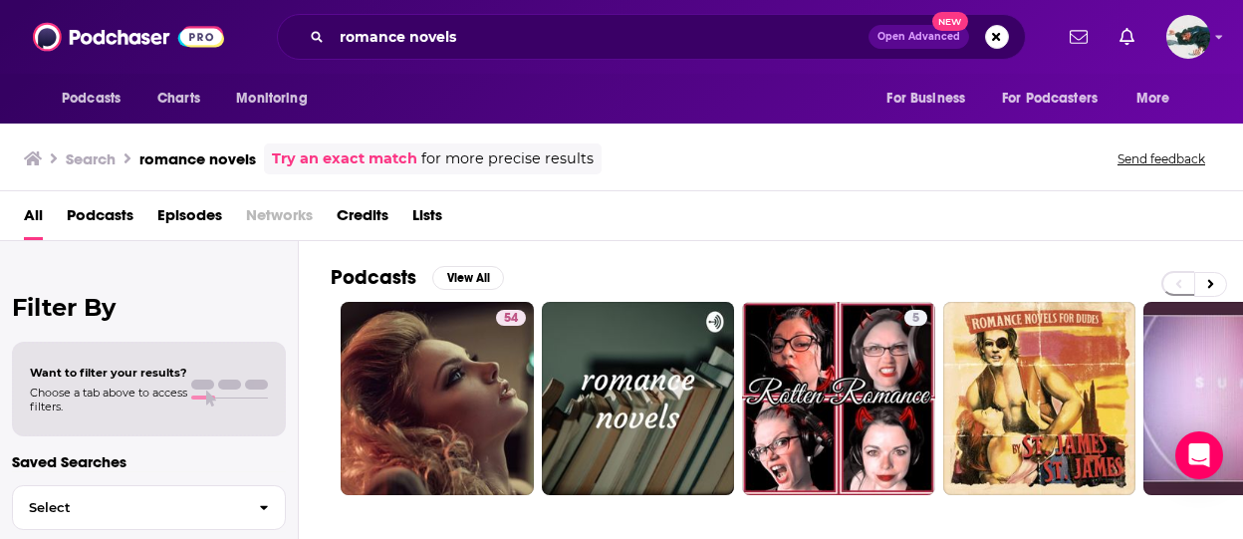
click at [109, 210] on span "Podcasts" at bounding box center [100, 219] width 67 height 41
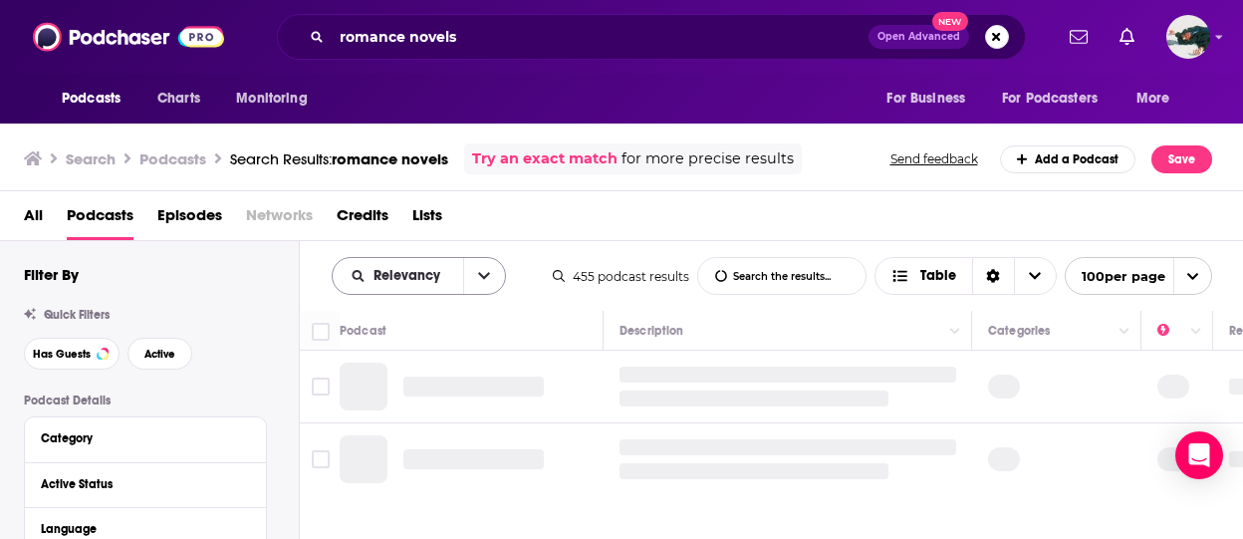
click at [486, 278] on icon "open menu" at bounding box center [484, 276] width 12 height 14
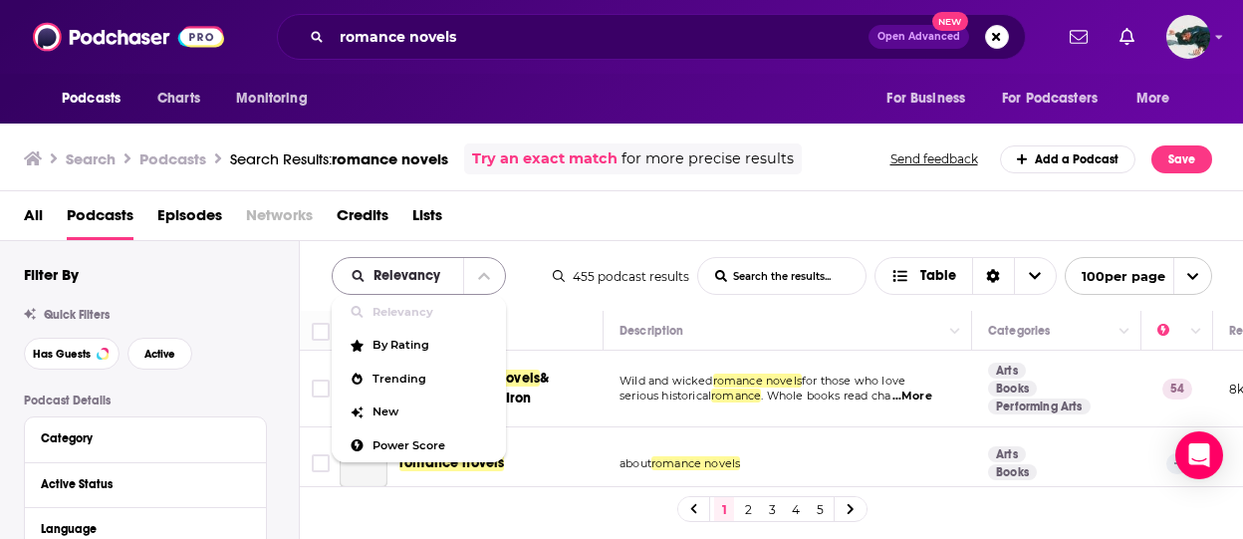
click at [478, 267] on button "close menu" at bounding box center [484, 276] width 42 height 36
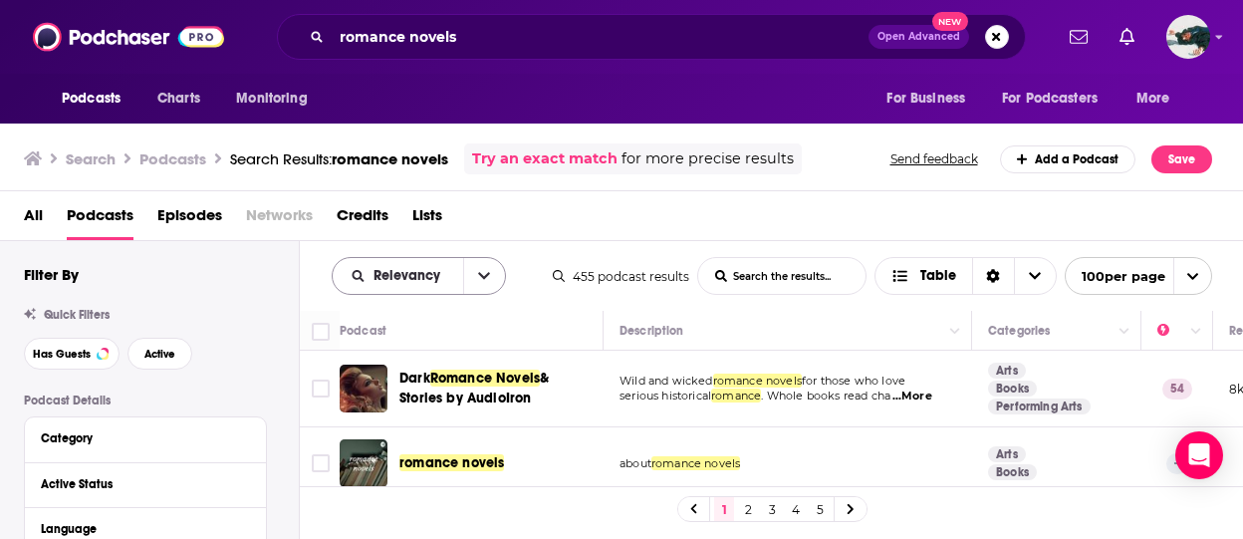
click at [477, 267] on button "open menu" at bounding box center [484, 276] width 42 height 36
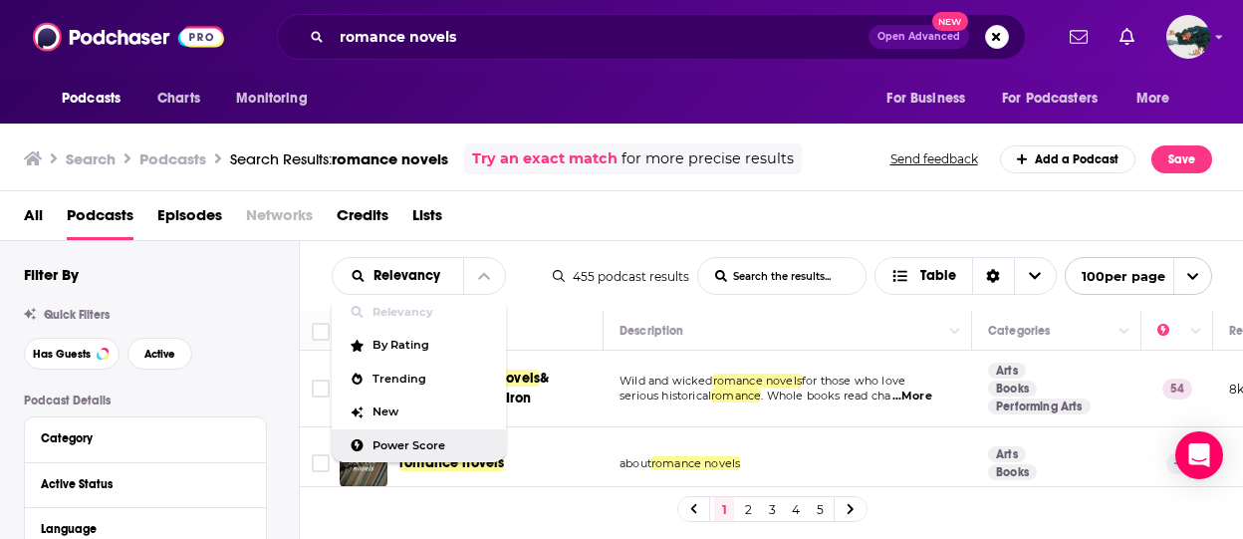
click at [420, 440] on span "Power Score" at bounding box center [432, 445] width 118 height 11
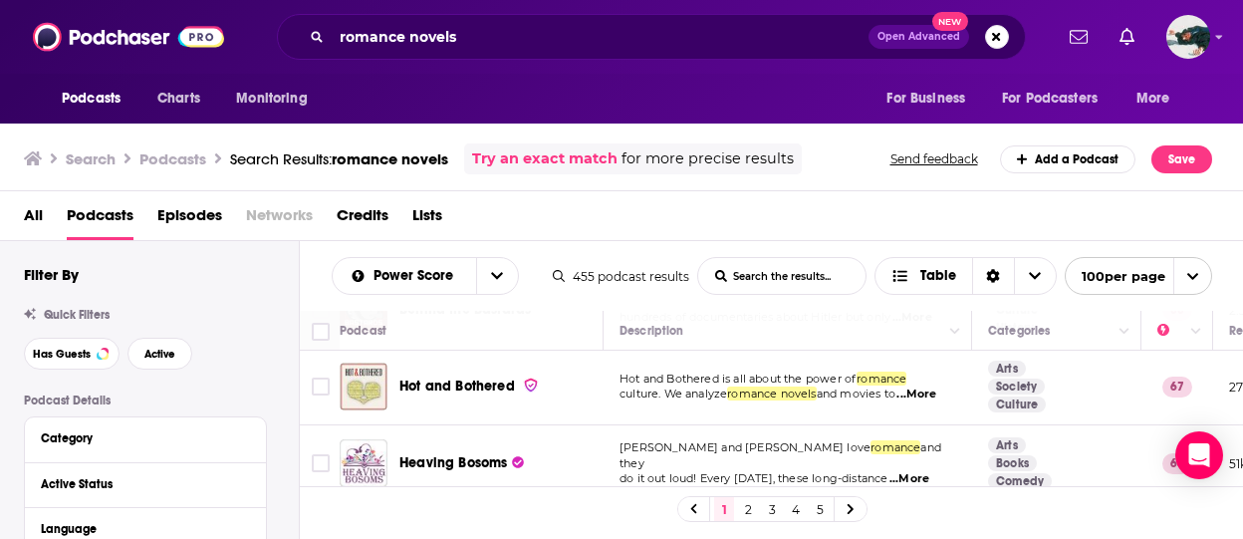
scroll to position [80, 0]
click at [918, 394] on span "...More" at bounding box center [917, 394] width 40 height 16
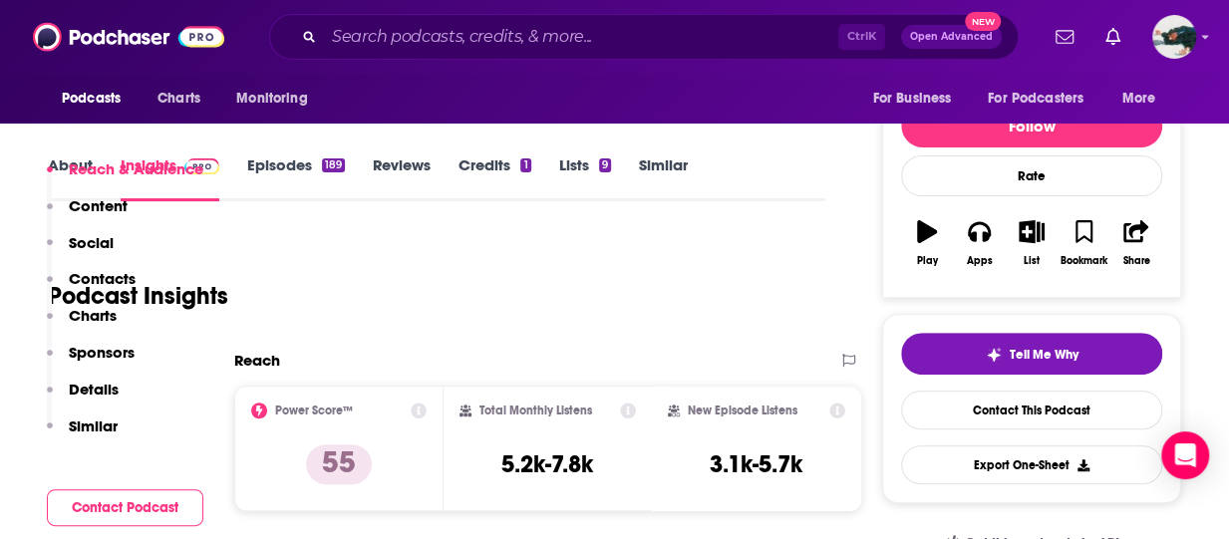
scroll to position [147, 0]
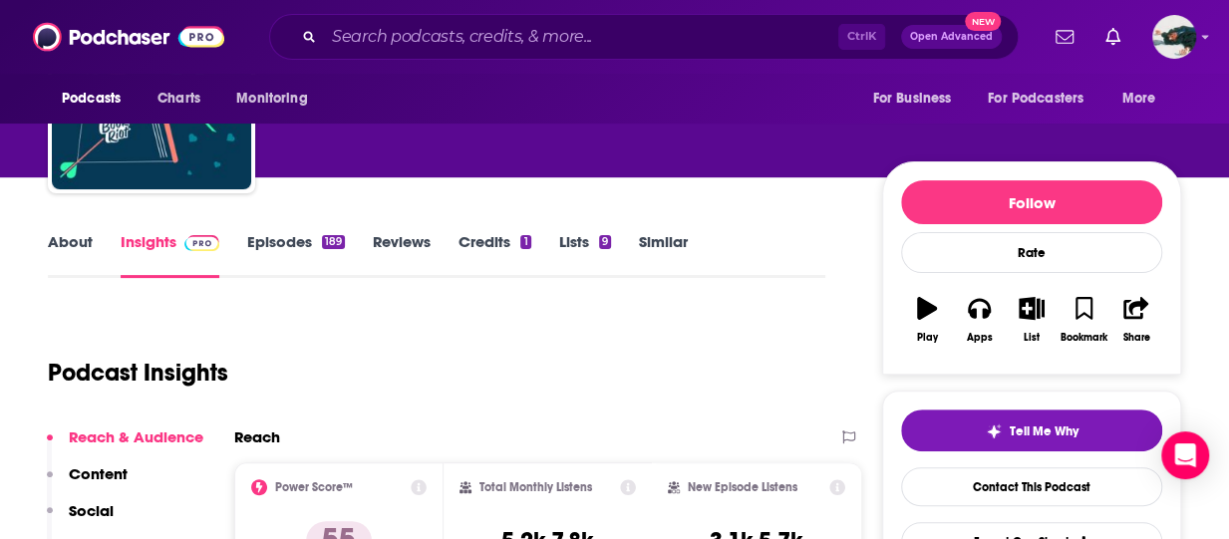
click at [64, 238] on link "About" at bounding box center [70, 255] width 45 height 46
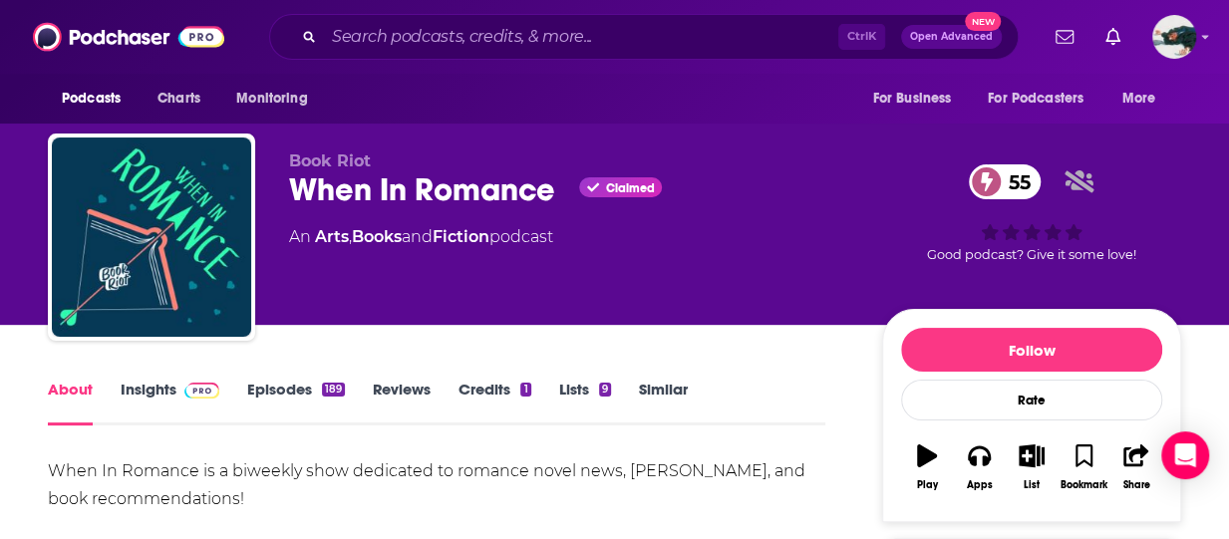
click at [425, 474] on div "When In Romance is a biweekly show dedicated to romance novel news, gushing, an…" at bounding box center [436, 485] width 777 height 56
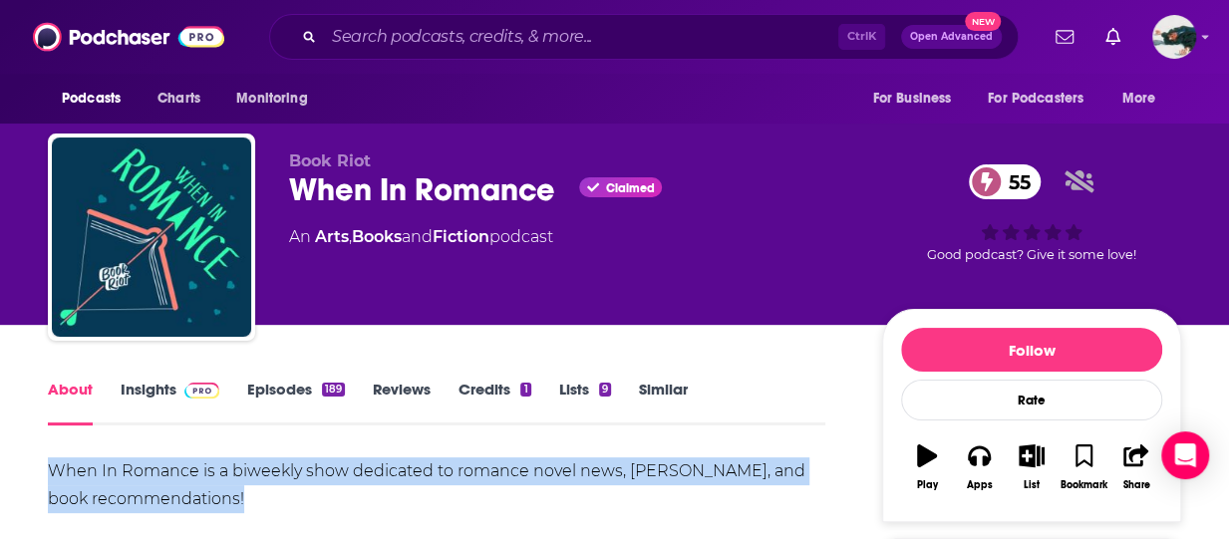
click at [425, 474] on div "When In Romance is a biweekly show dedicated to romance novel news, gushing, an…" at bounding box center [436, 485] width 777 height 56
copy div "When In Romance is a biweekly show dedicated to romance novel news, gushing, an…"
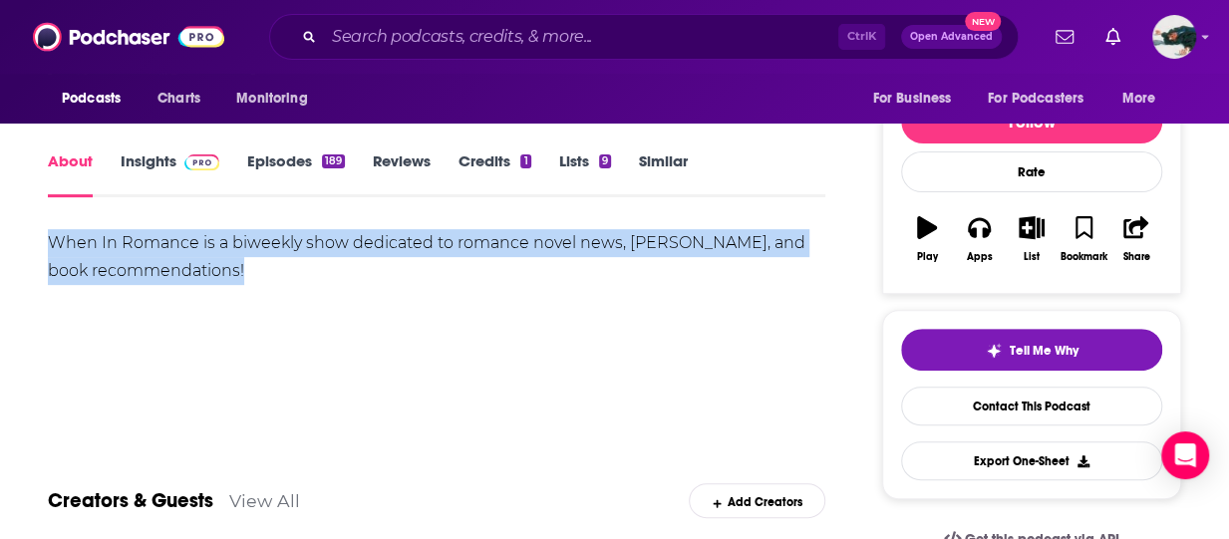
scroll to position [229, 0]
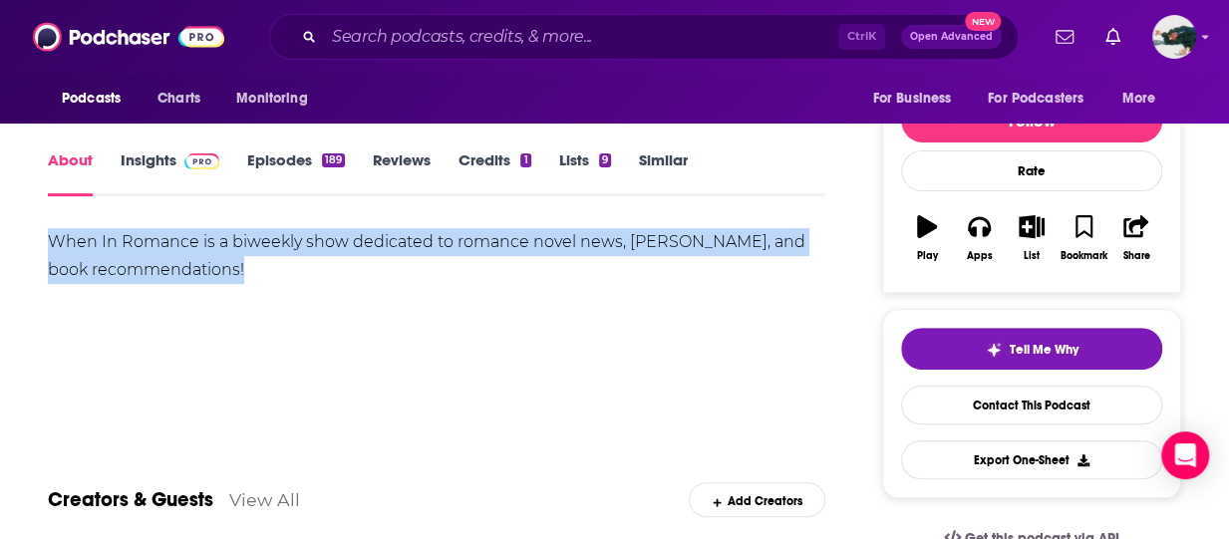
click at [184, 151] on span at bounding box center [201, 159] width 35 height 19
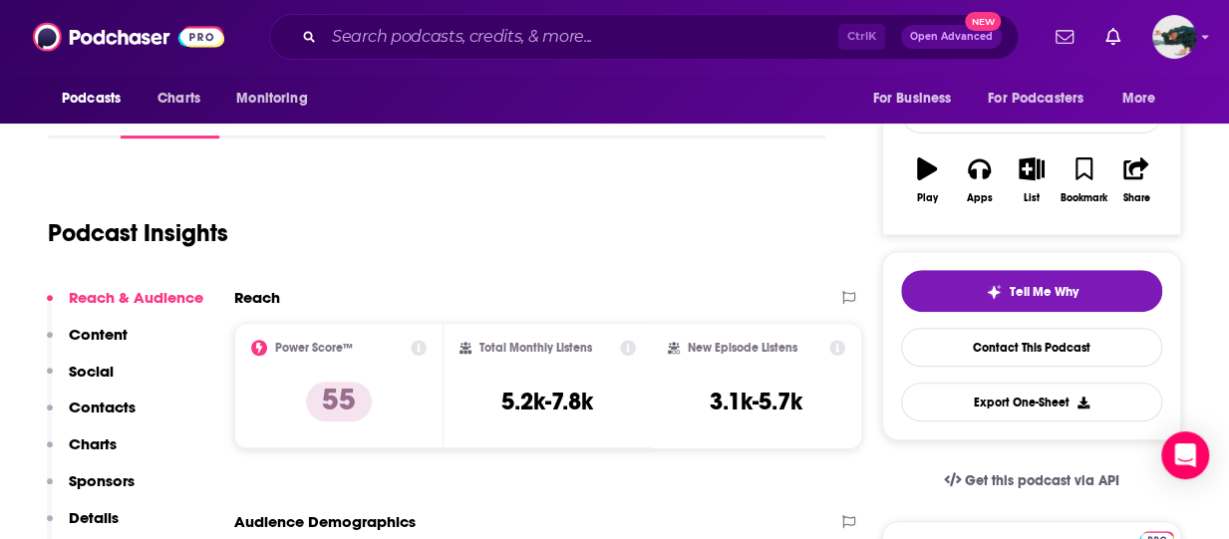
scroll to position [289, 0]
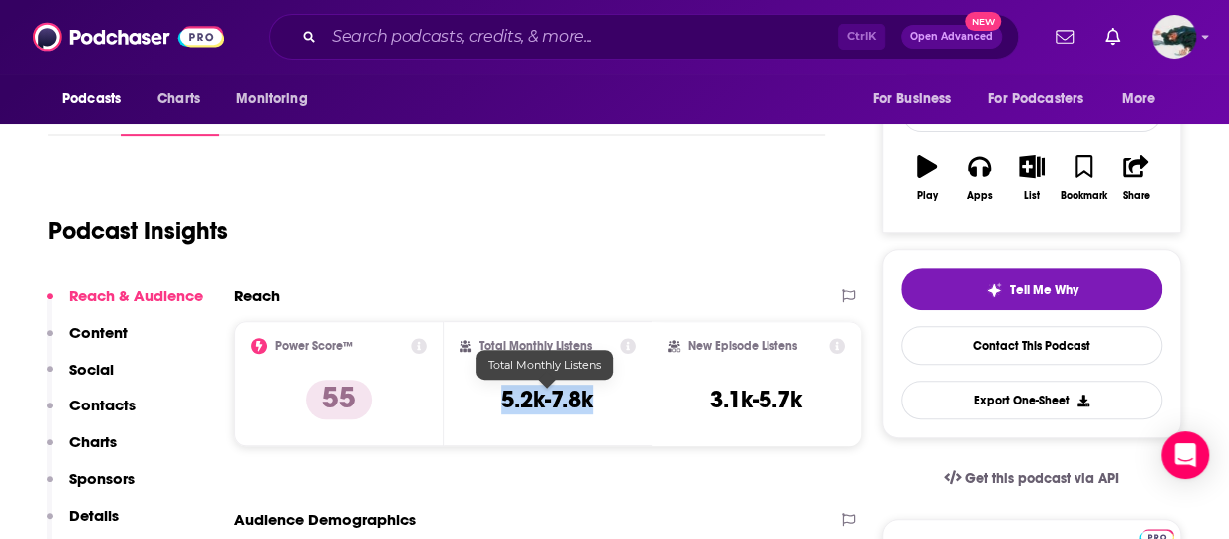
drag, startPoint x: 614, startPoint y: 398, endPoint x: 484, endPoint y: 417, distance: 131.1
click at [484, 417] on div "Total Monthly Listens 5.2k-7.8k" at bounding box center [547, 384] width 177 height 92
copy h3 "5.2k-7.8k"
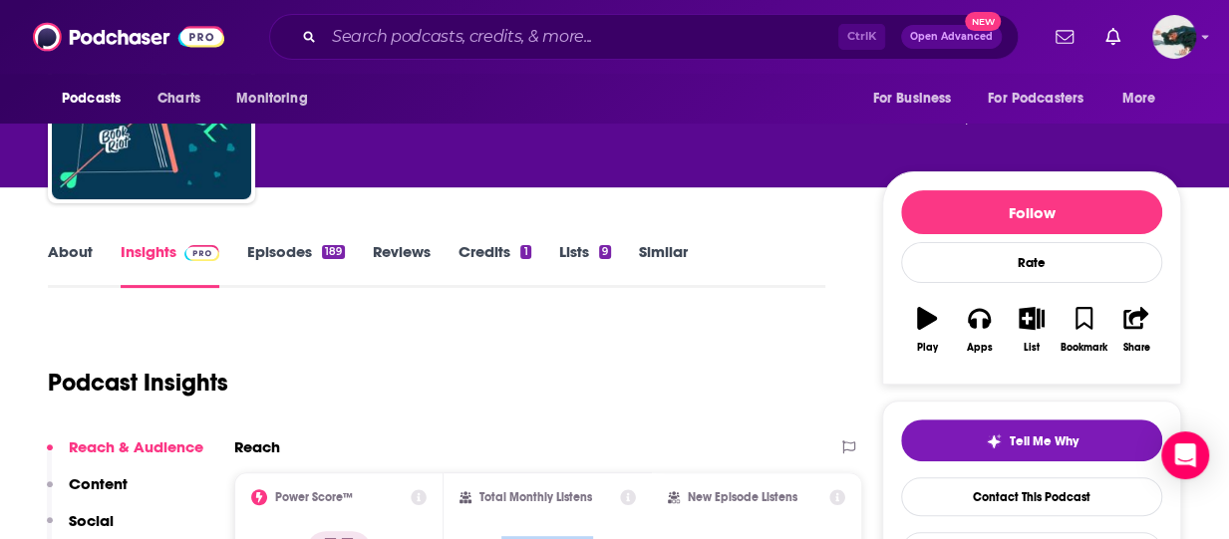
scroll to position [140, 0]
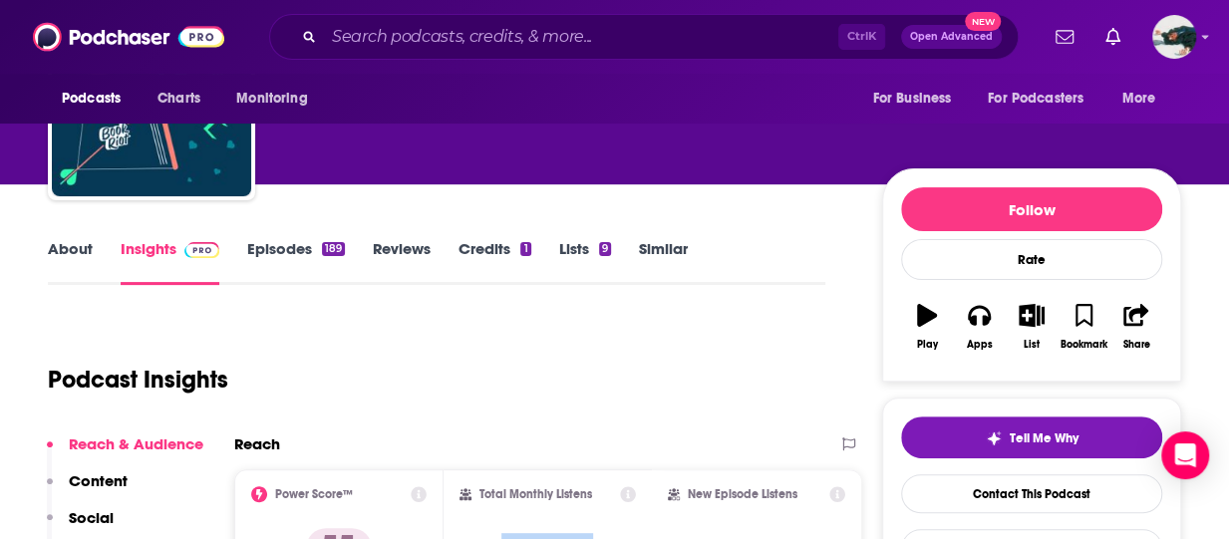
click at [297, 253] on link "Episodes 189" at bounding box center [296, 262] width 98 height 46
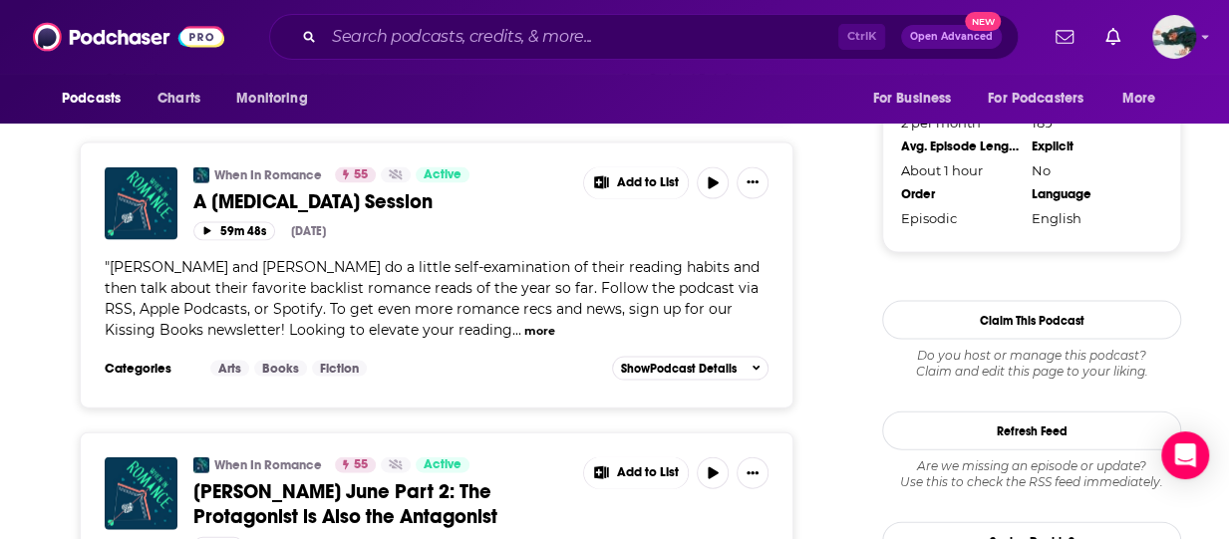
scroll to position [1917, 0]
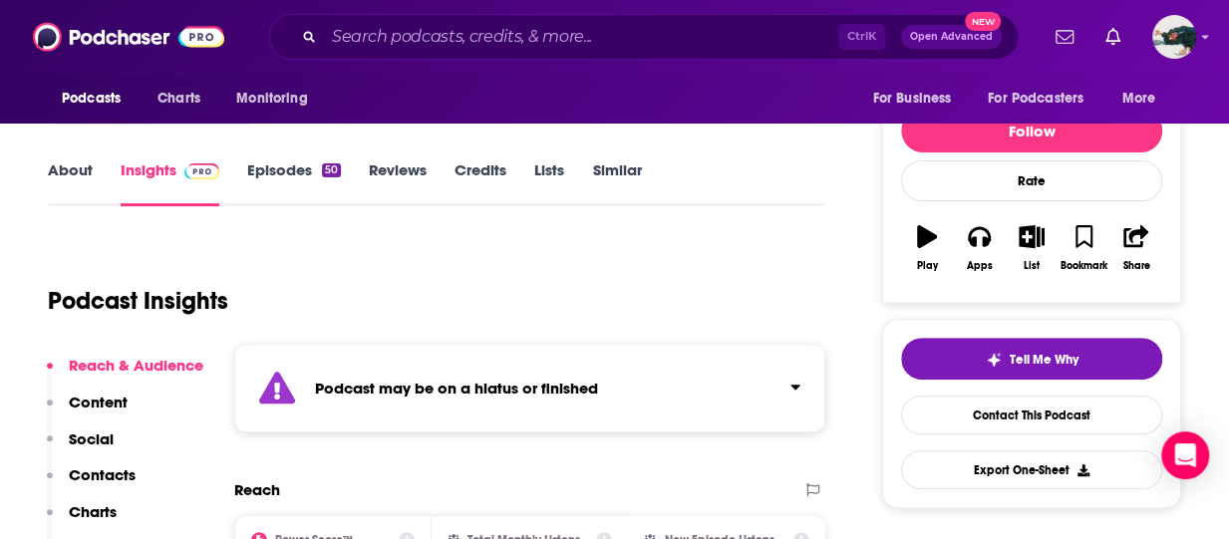
scroll to position [218, 0]
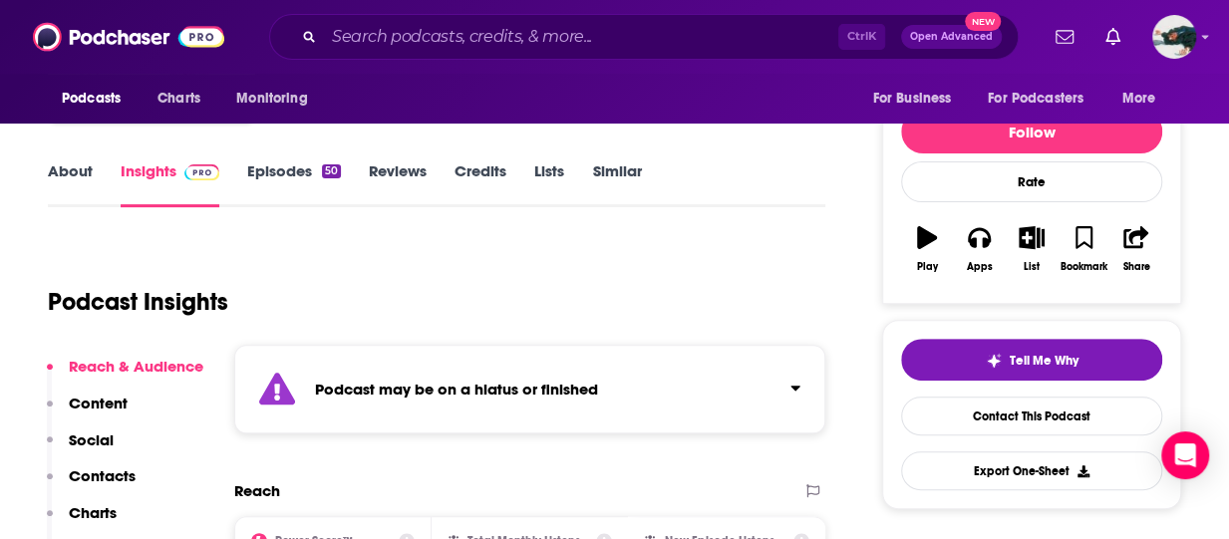
click at [323, 181] on link "Episodes 50" at bounding box center [294, 184] width 94 height 46
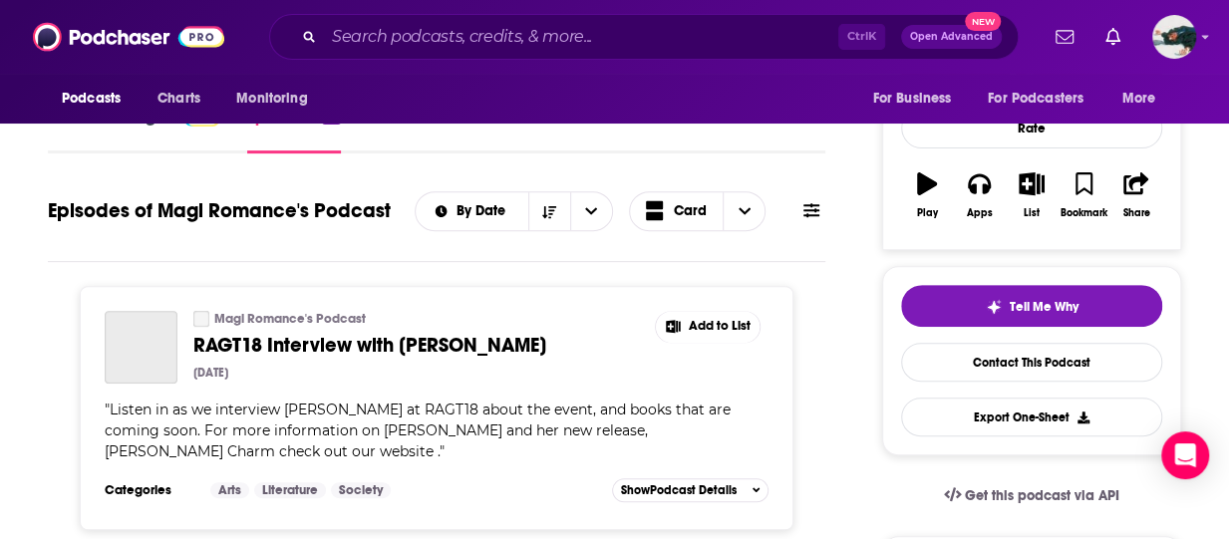
scroll to position [296, 0]
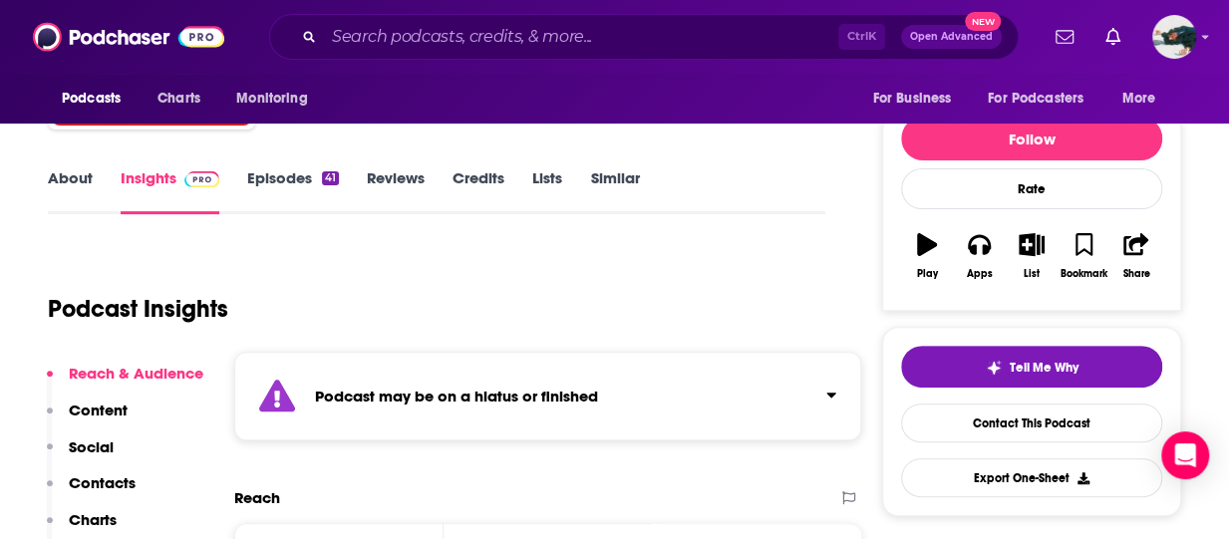
scroll to position [201, 0]
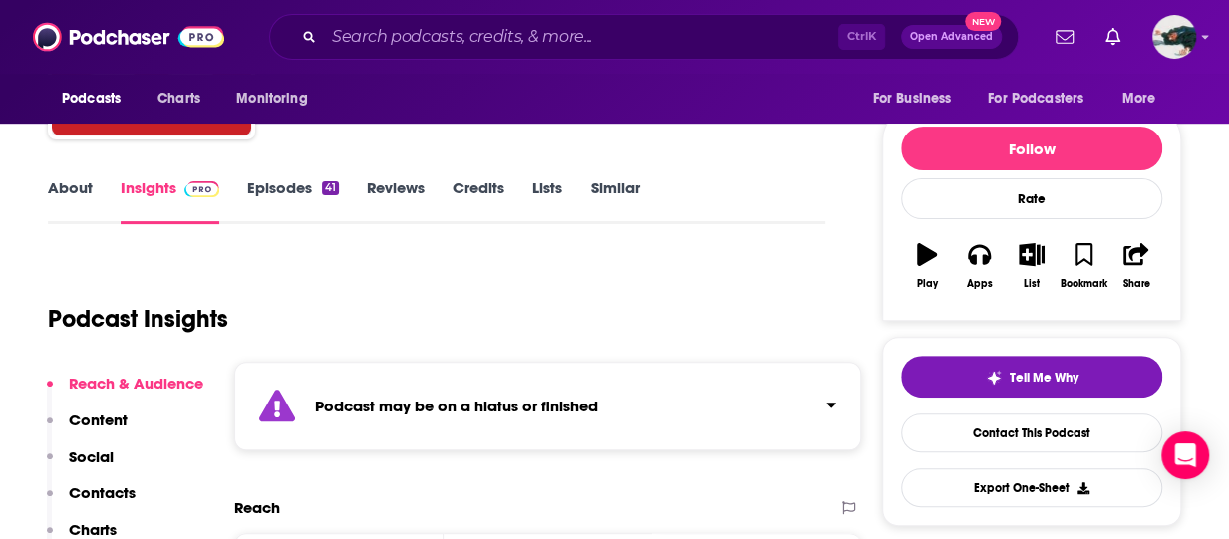
click at [311, 182] on link "Episodes 41" at bounding box center [293, 201] width 92 height 46
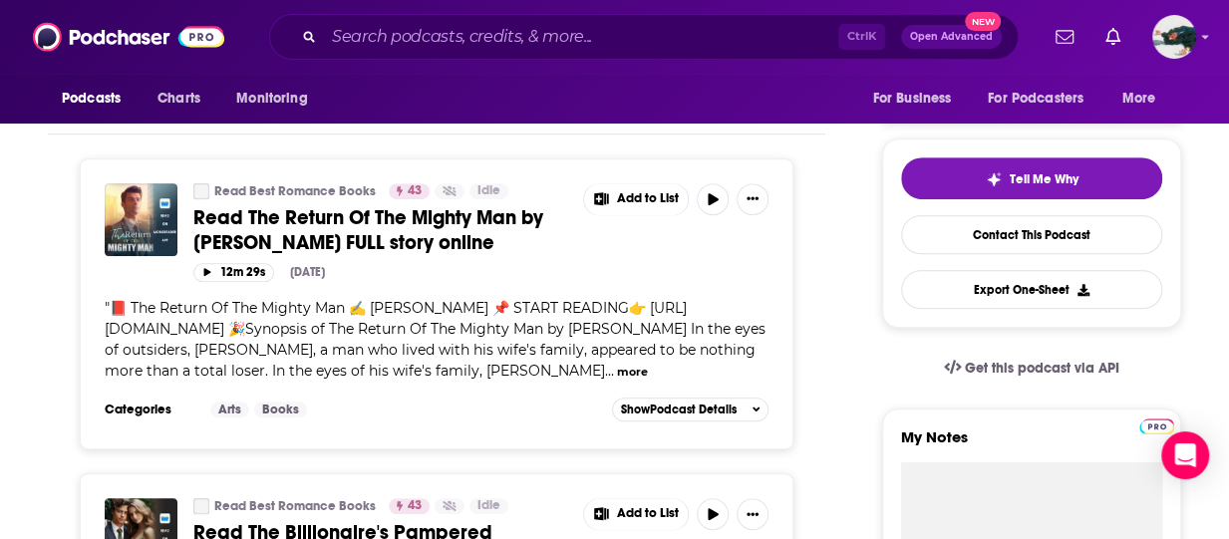
scroll to position [401, 0]
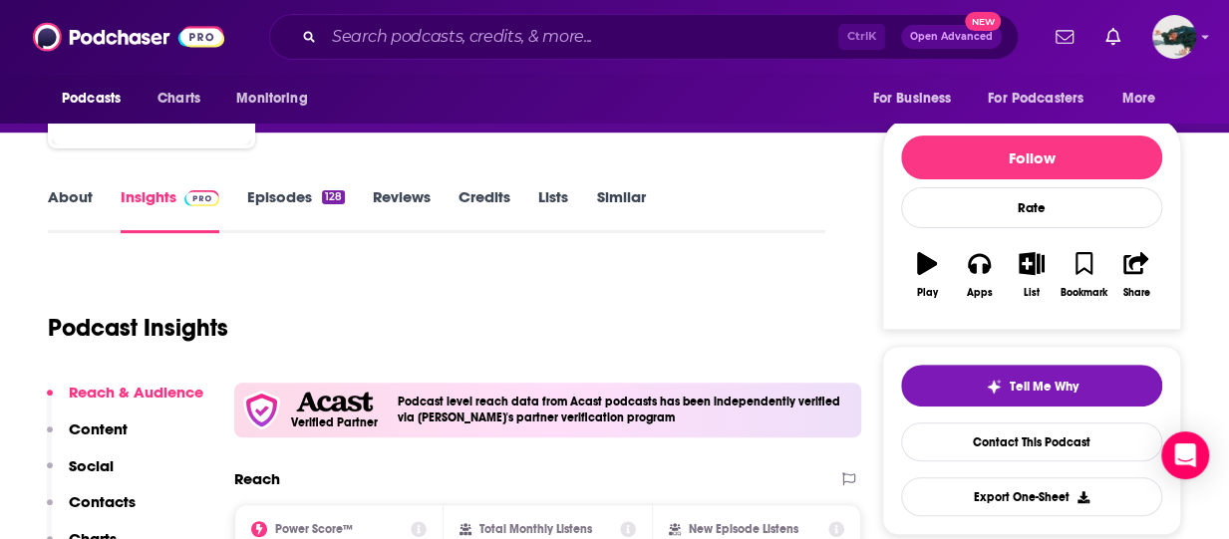
scroll to position [193, 0]
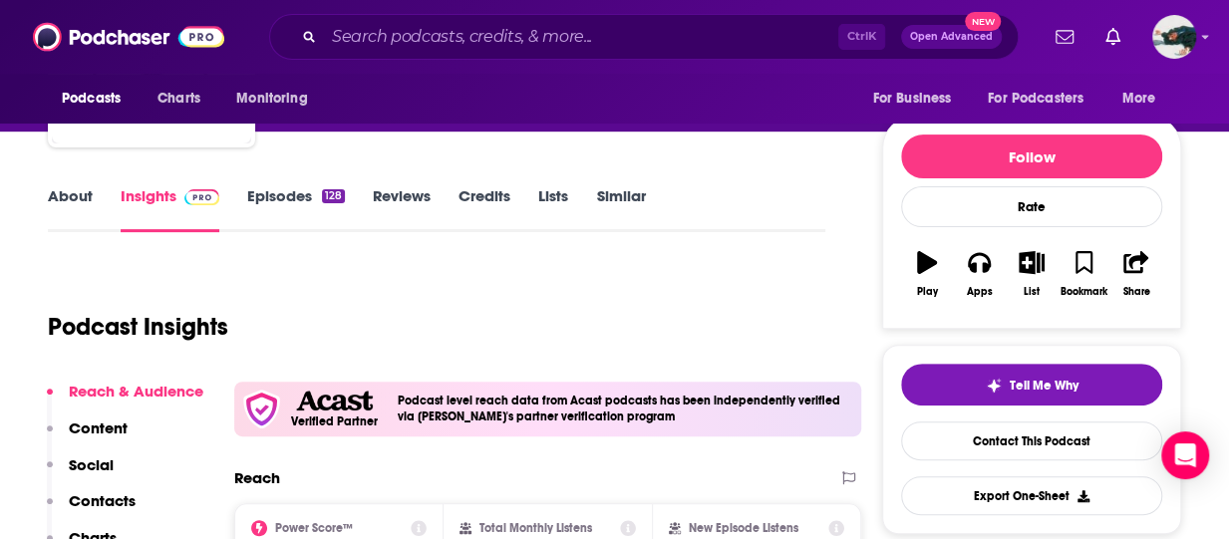
click at [304, 220] on link "Episodes 128" at bounding box center [296, 209] width 98 height 46
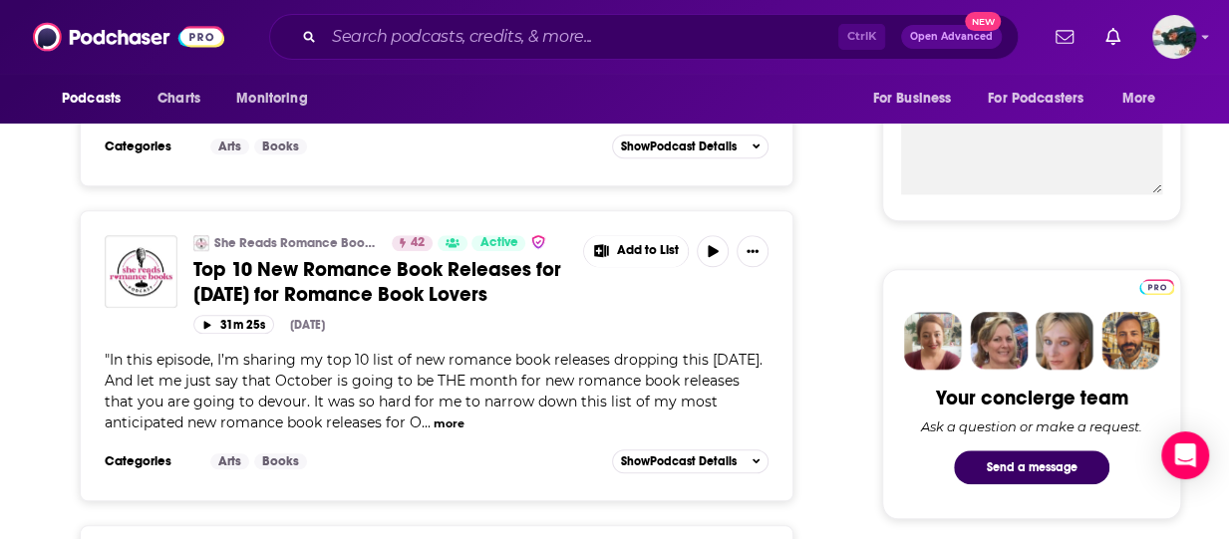
scroll to position [758, 0]
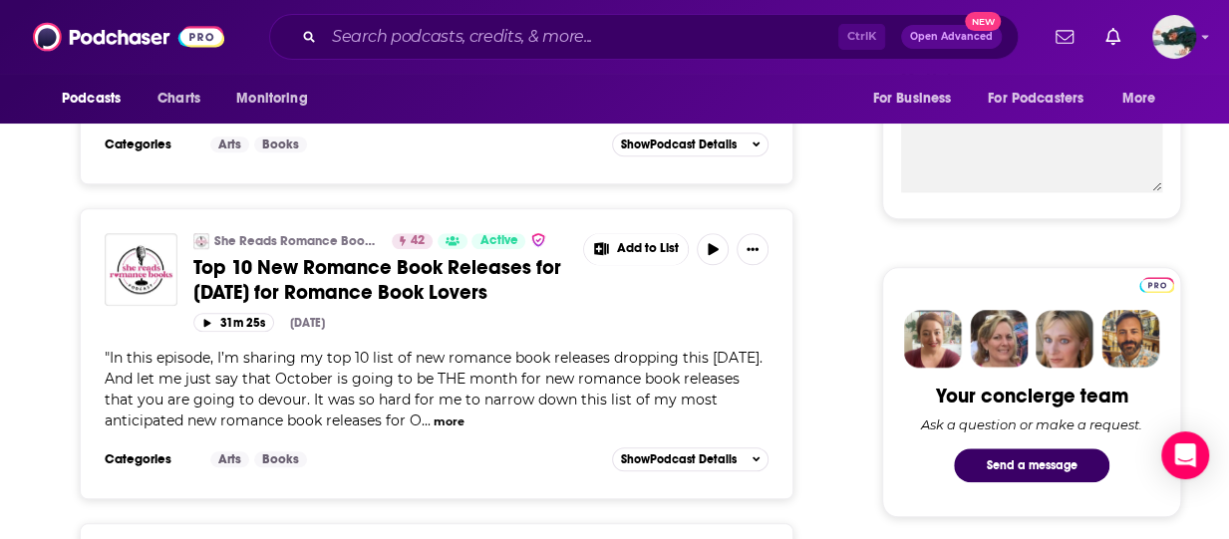
click at [454, 413] on button "more" at bounding box center [448, 421] width 31 height 17
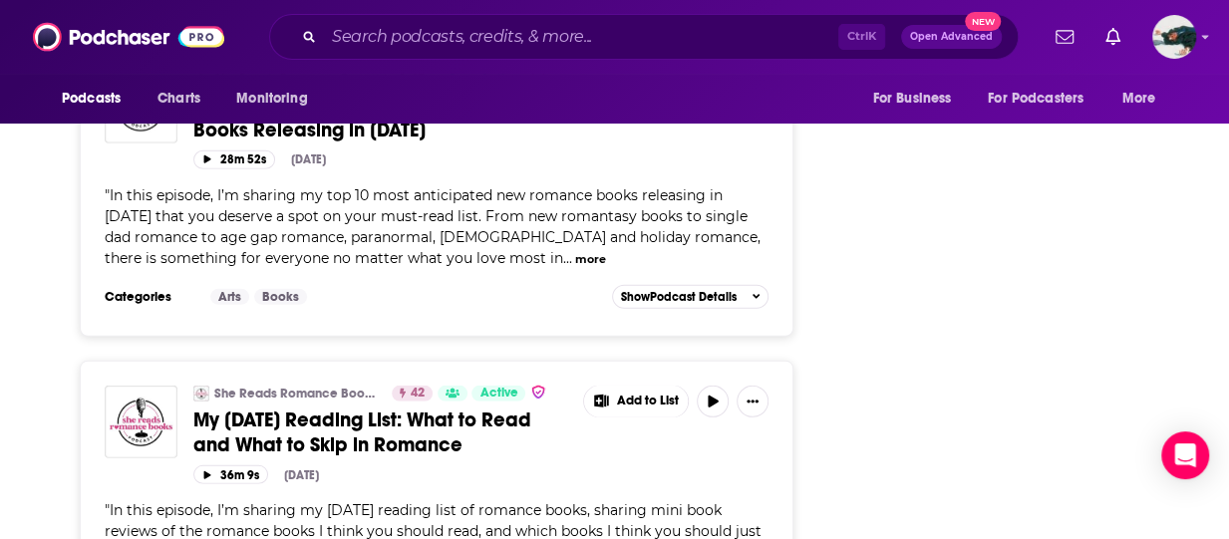
scroll to position [2695, 0]
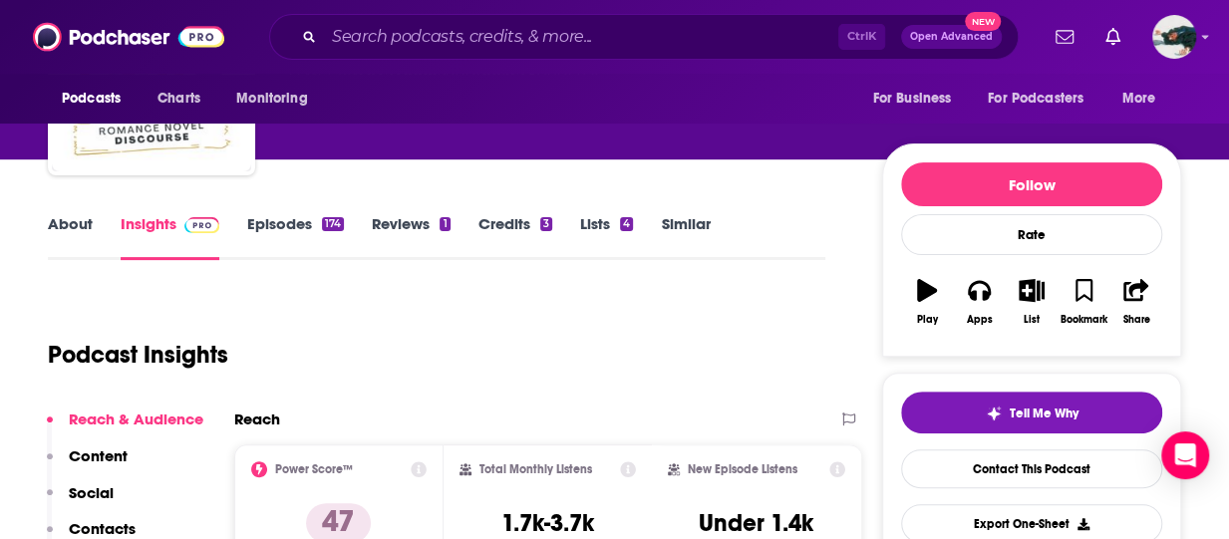
scroll to position [167, 0]
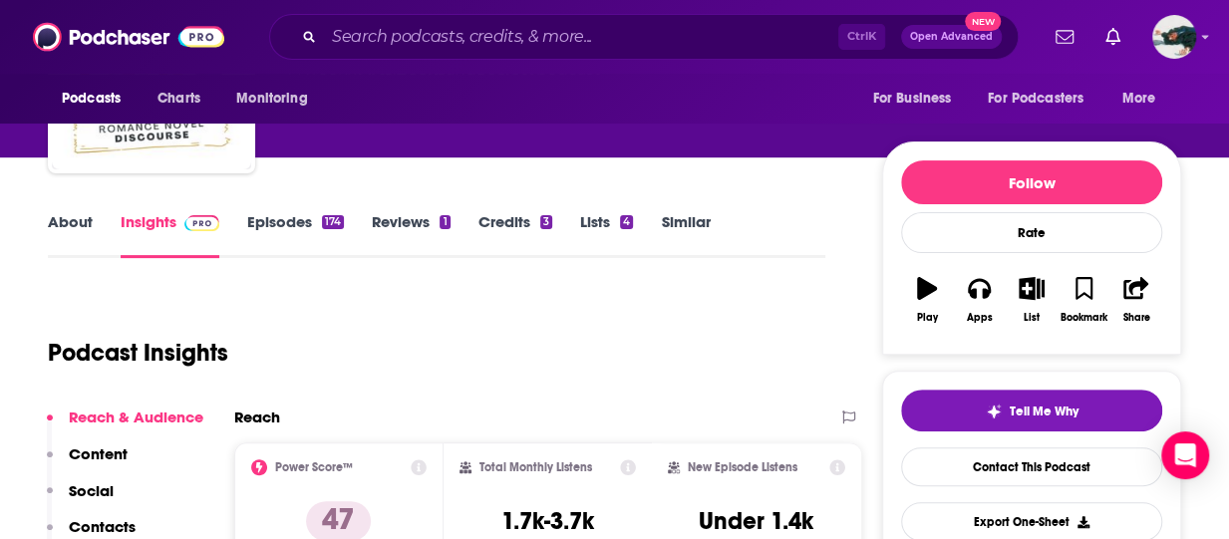
click at [323, 210] on div "About Insights Episodes 174 Reviews 1 Credits 3 Lists 4 Similar" at bounding box center [436, 233] width 777 height 49
click at [323, 215] on div "174" at bounding box center [333, 222] width 22 height 14
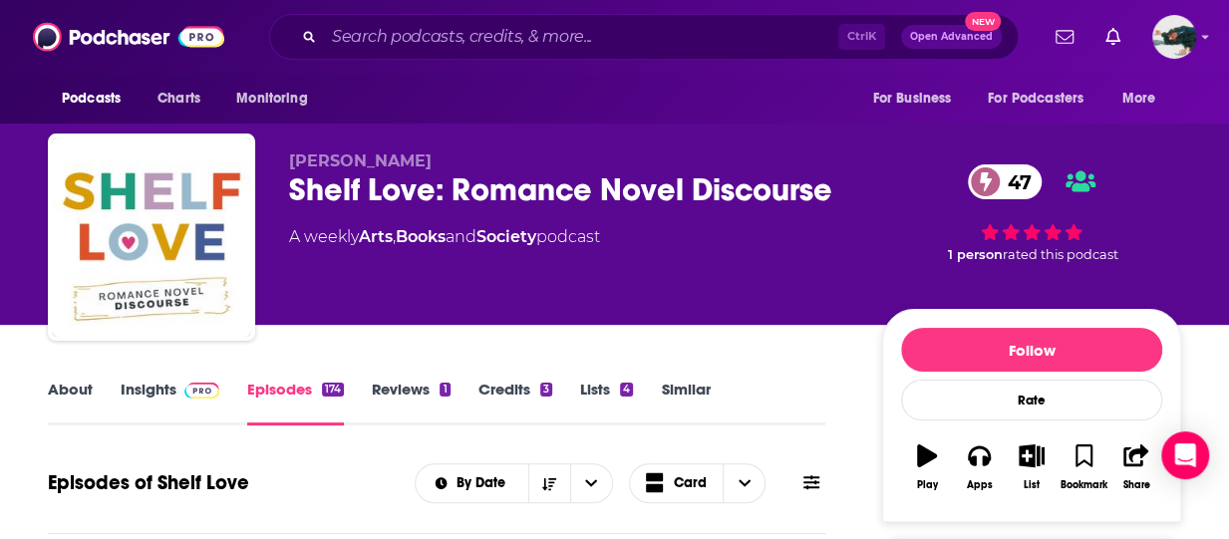
click at [176, 405] on link "Insights" at bounding box center [170, 403] width 99 height 46
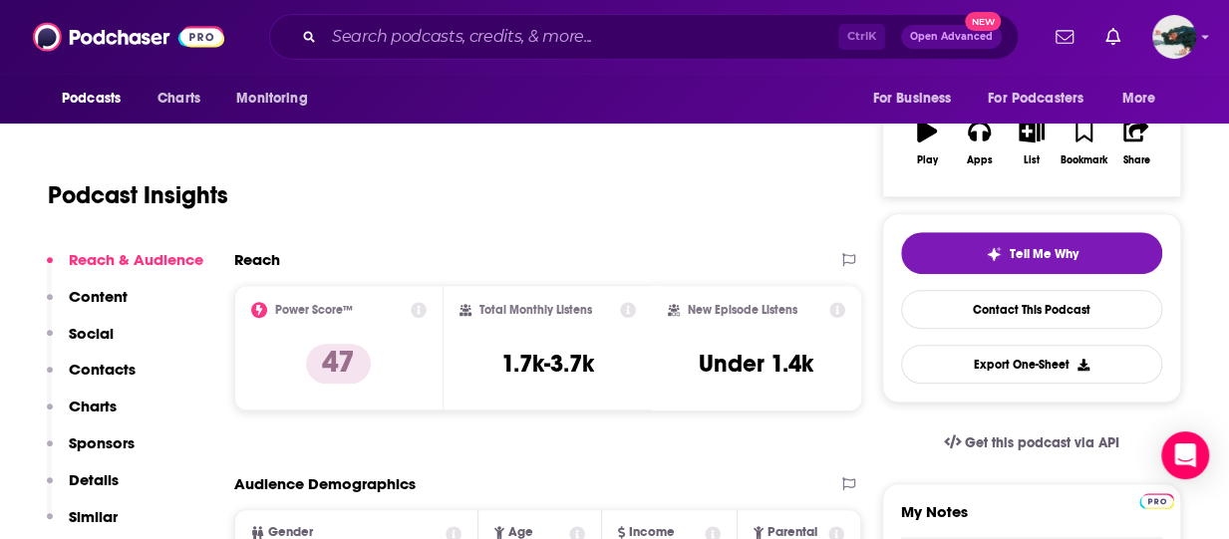
scroll to position [334, 0]
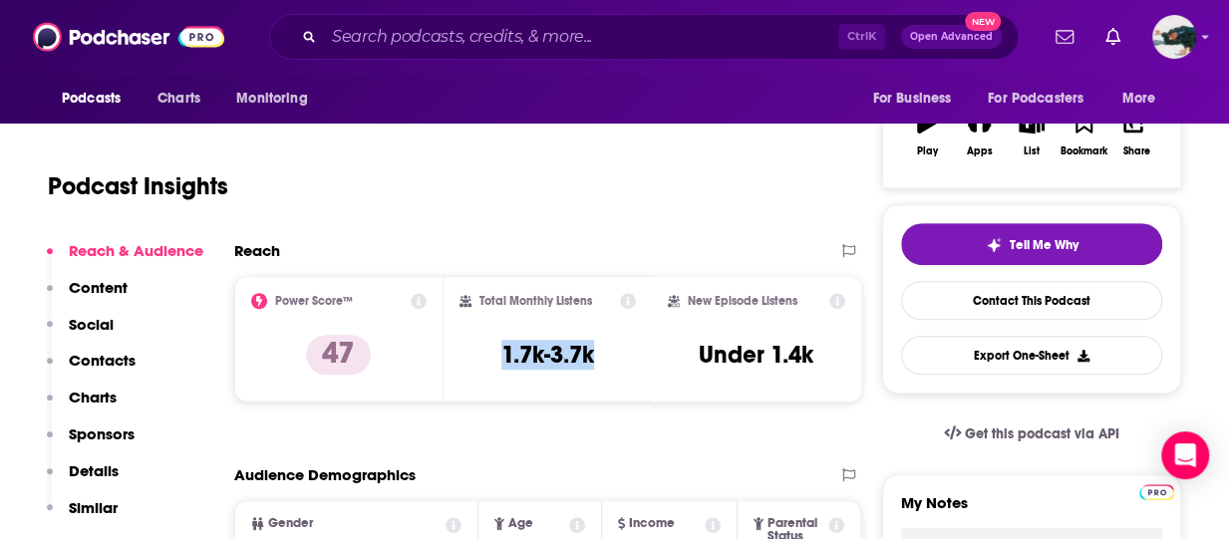
drag, startPoint x: 615, startPoint y: 366, endPoint x: 462, endPoint y: 364, distance: 152.5
click at [462, 364] on div "Total Monthly Listens 1.7k-3.7k" at bounding box center [547, 339] width 177 height 92
copy h3 "1.7k-3.7k"
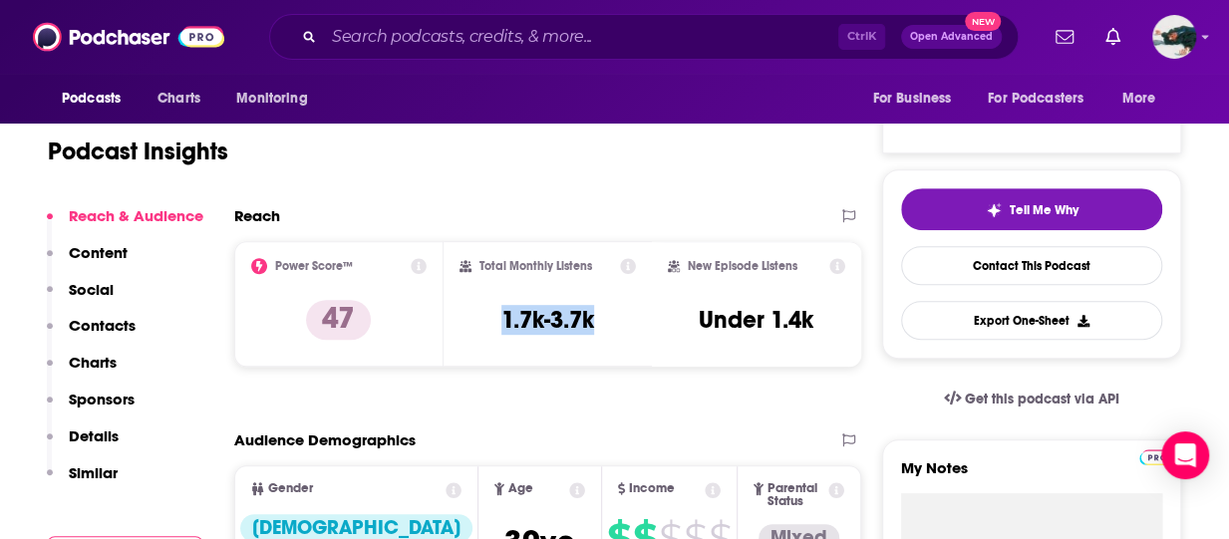
scroll to position [0, 0]
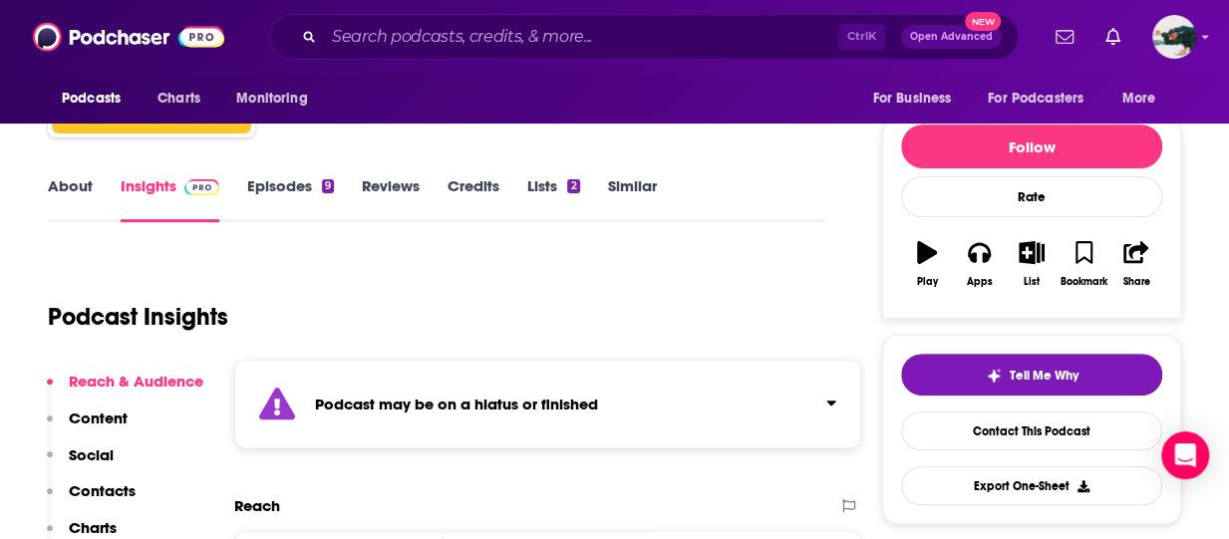
scroll to position [204, 0]
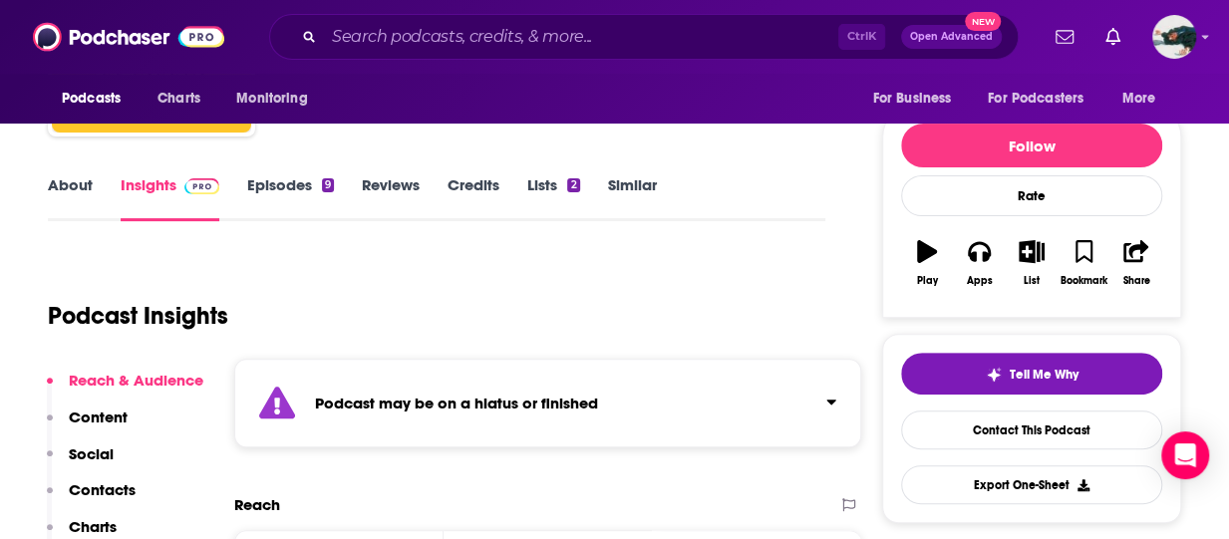
click at [311, 185] on link "Episodes 9" at bounding box center [290, 198] width 87 height 46
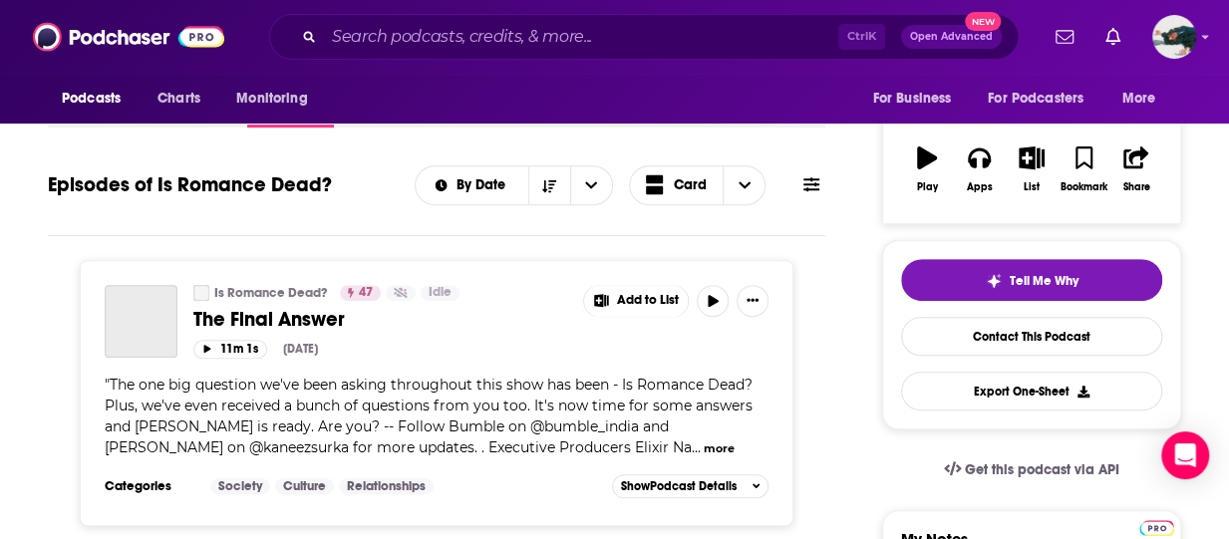
scroll to position [299, 0]
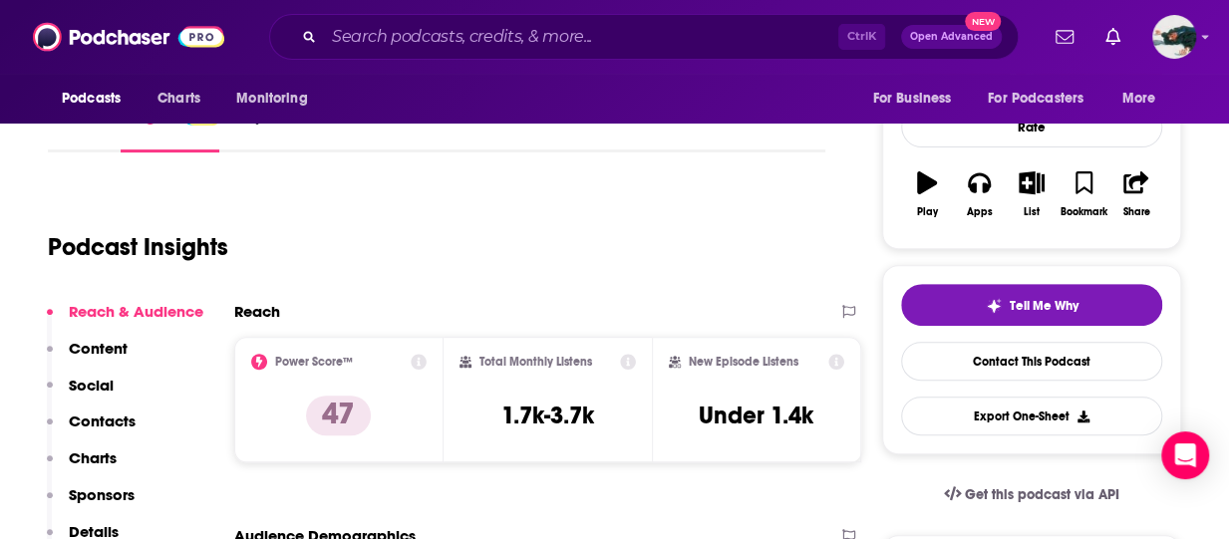
scroll to position [131, 0]
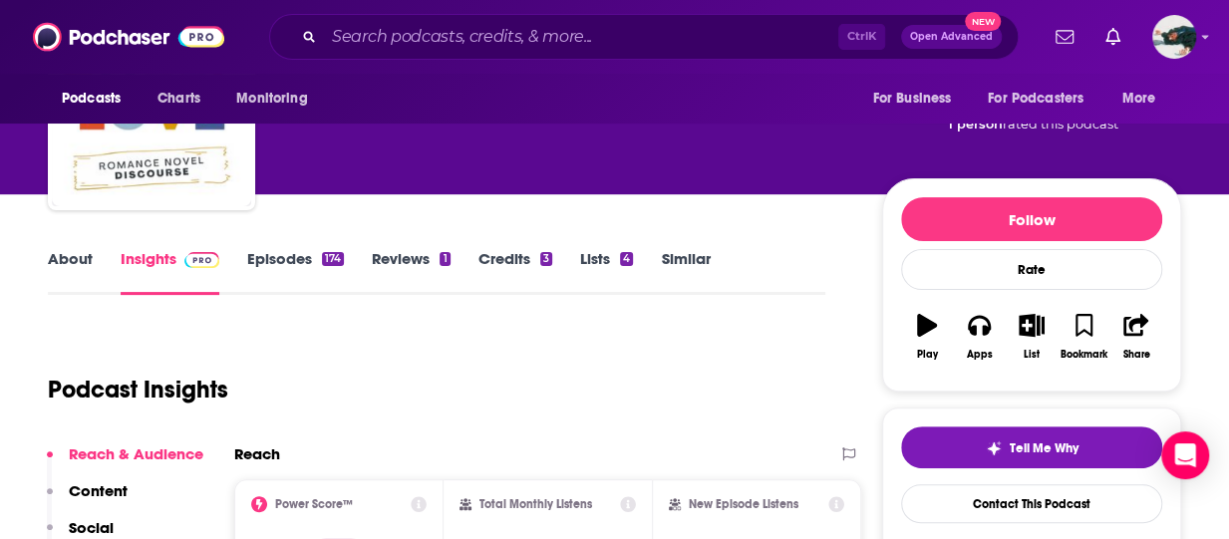
click at [330, 261] on div "174" at bounding box center [333, 259] width 22 height 14
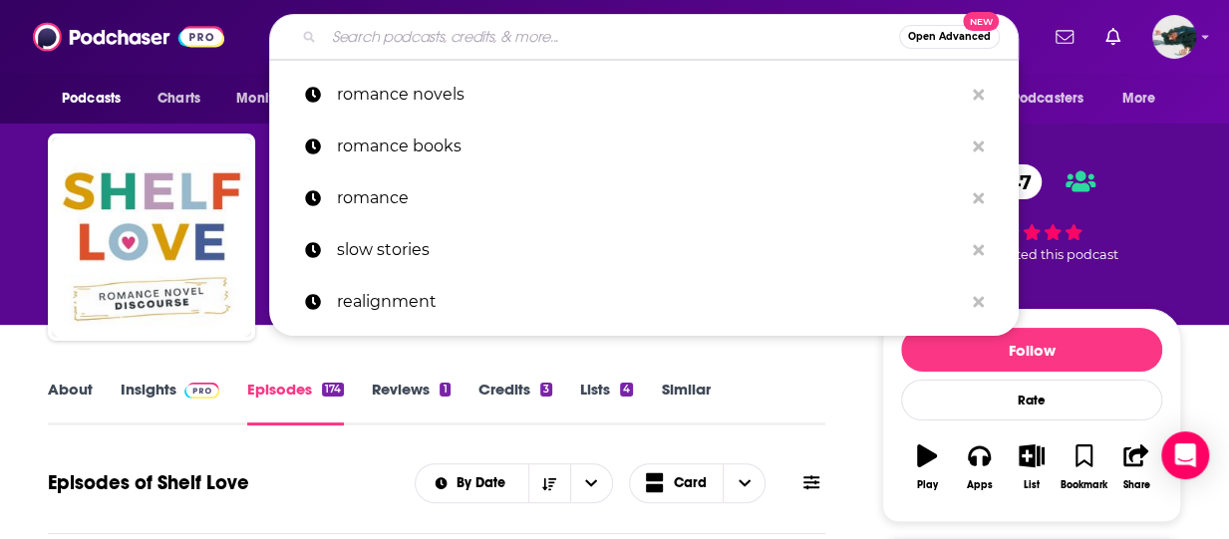
click at [481, 37] on input "Search podcasts, credits, & more..." at bounding box center [611, 37] width 575 height 32
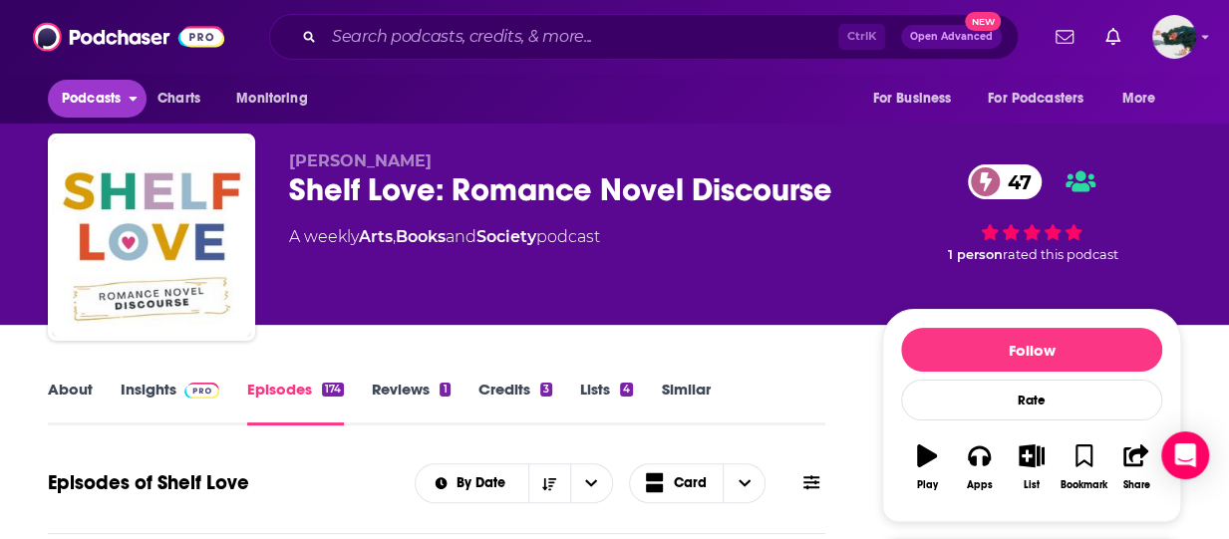
click at [114, 91] on span "Podcasts" at bounding box center [91, 99] width 59 height 28
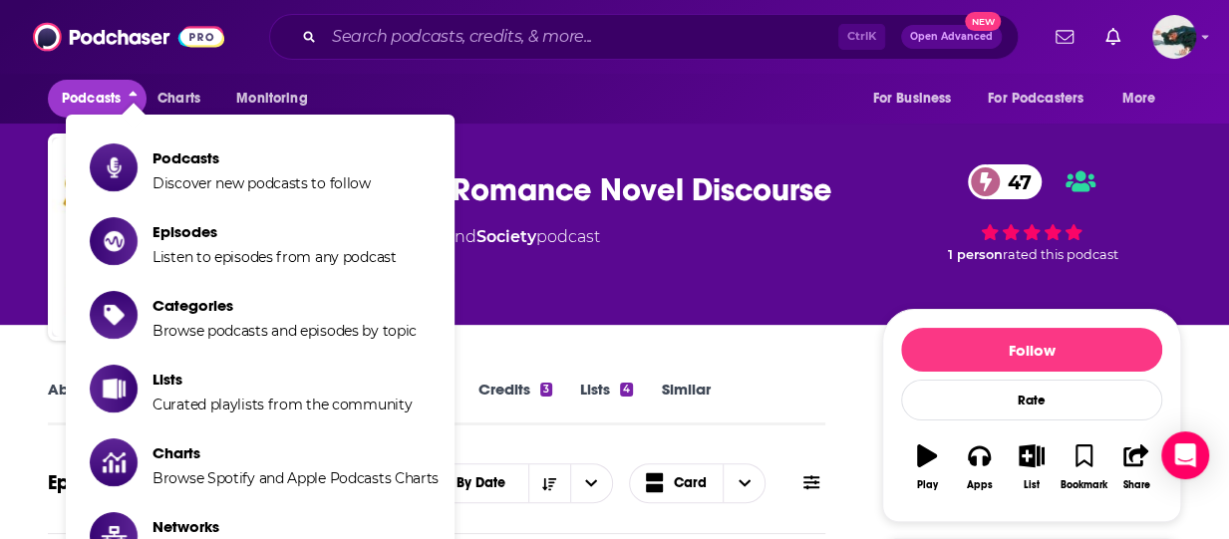
click at [552, 20] on div "Ctrl K Open Advanced New" at bounding box center [643, 37] width 749 height 46
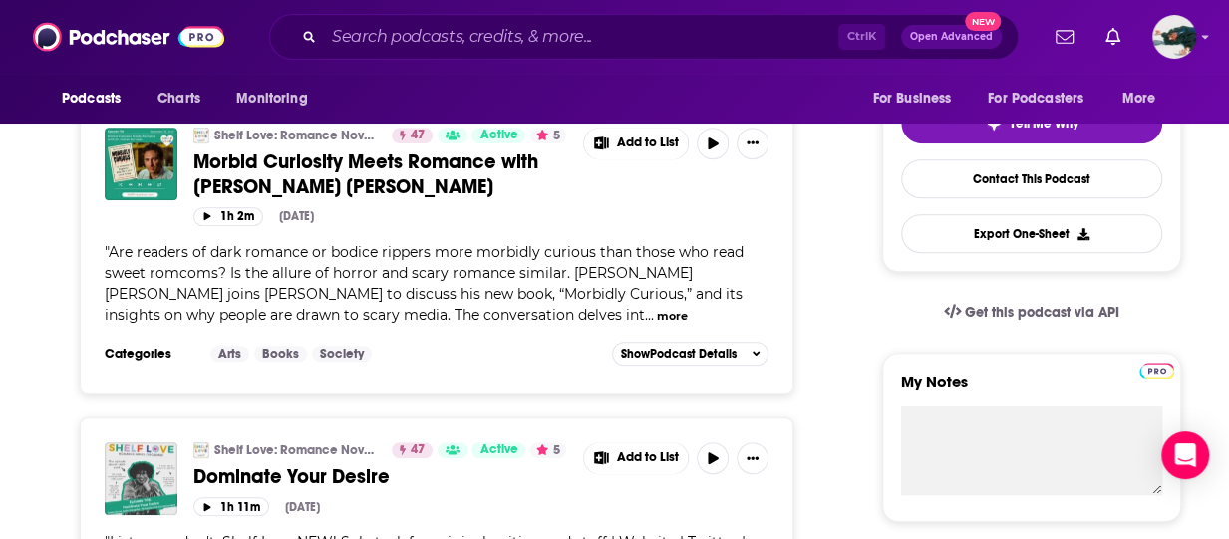
scroll to position [461, 0]
